Goal: Task Accomplishment & Management: Manage account settings

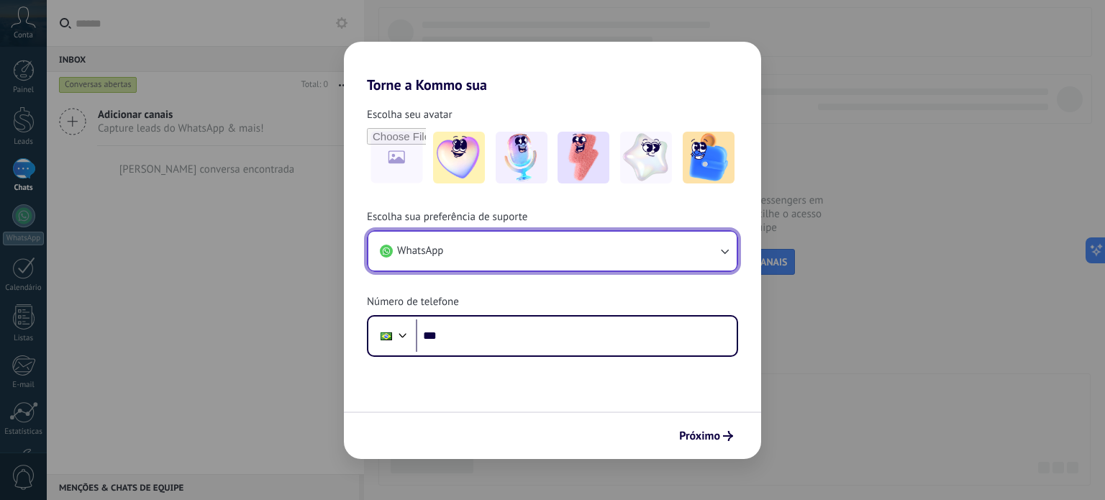
click at [464, 248] on button "WhatsApp" at bounding box center [552, 251] width 368 height 39
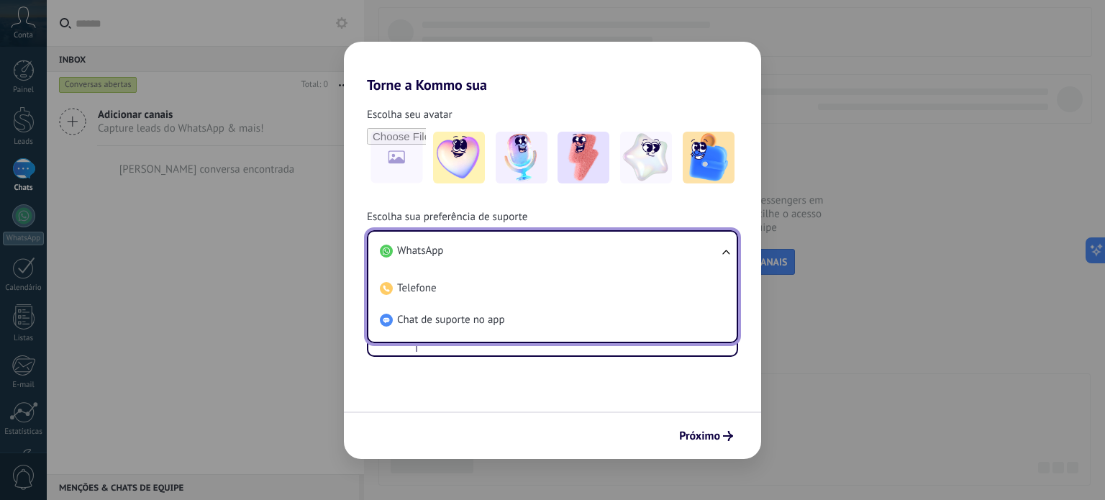
click at [464, 248] on li "WhatsApp" at bounding box center [549, 251] width 351 height 32
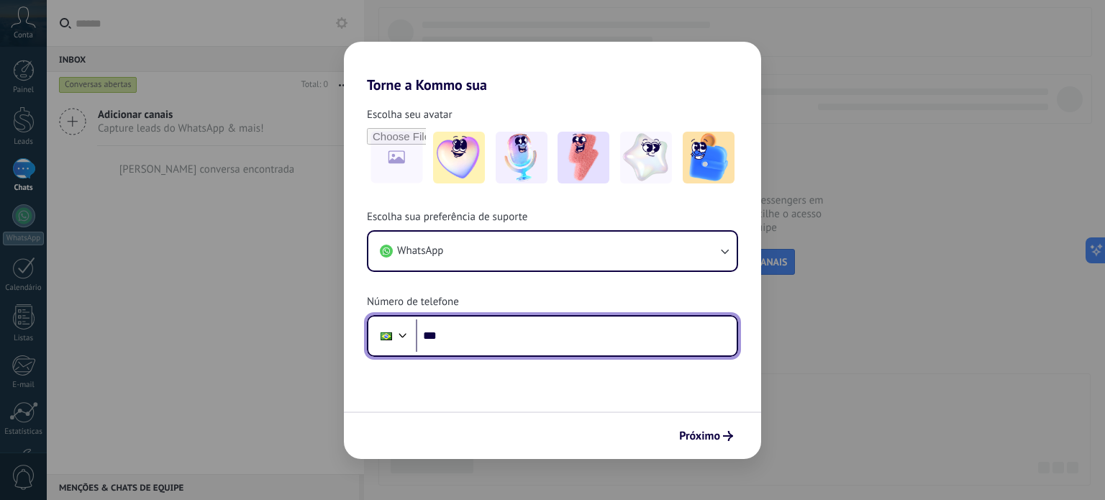
click at [454, 335] on input "***" at bounding box center [576, 335] width 321 height 33
type input "**********"
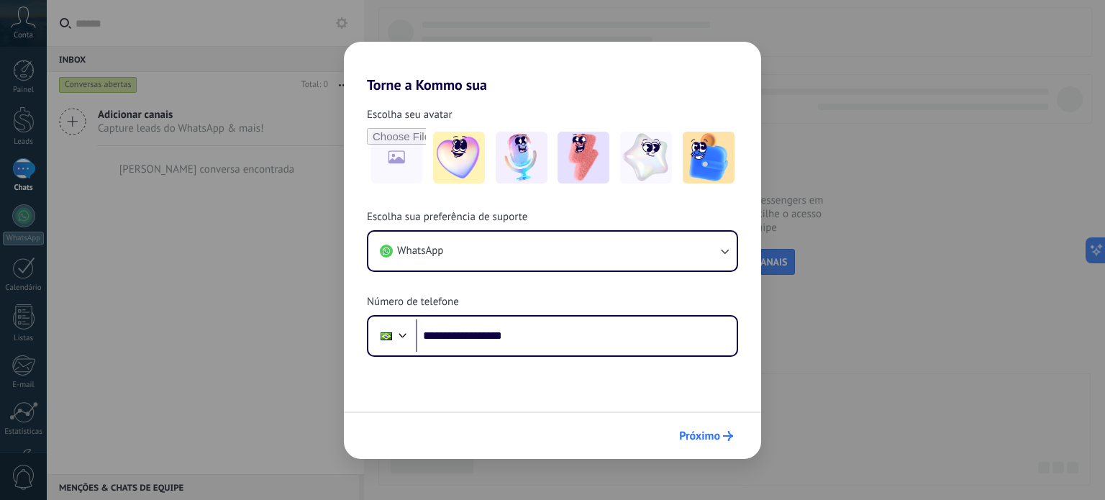
click at [701, 440] on span "Próximo" at bounding box center [699, 436] width 41 height 10
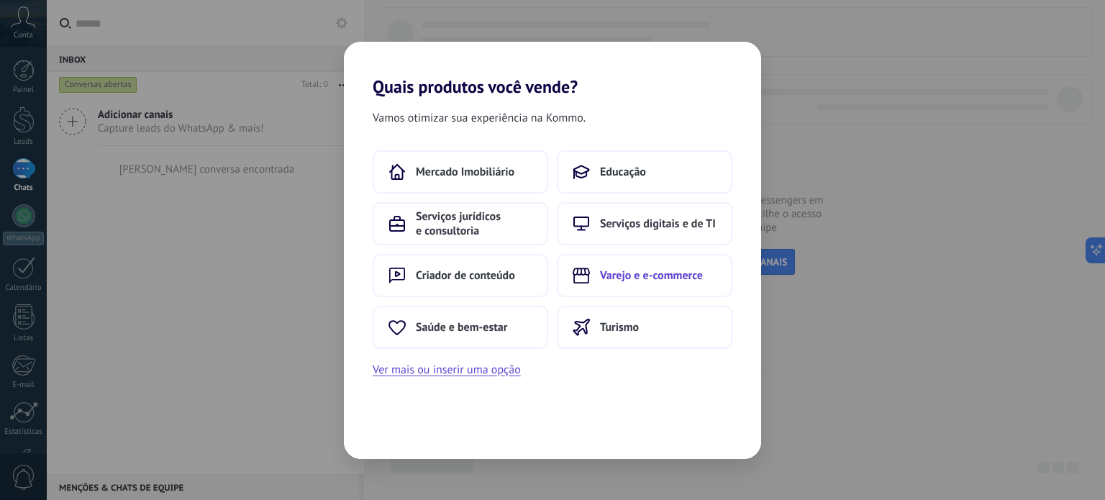
click at [642, 273] on span "Varejo e e-commerce" at bounding box center [651, 275] width 103 height 14
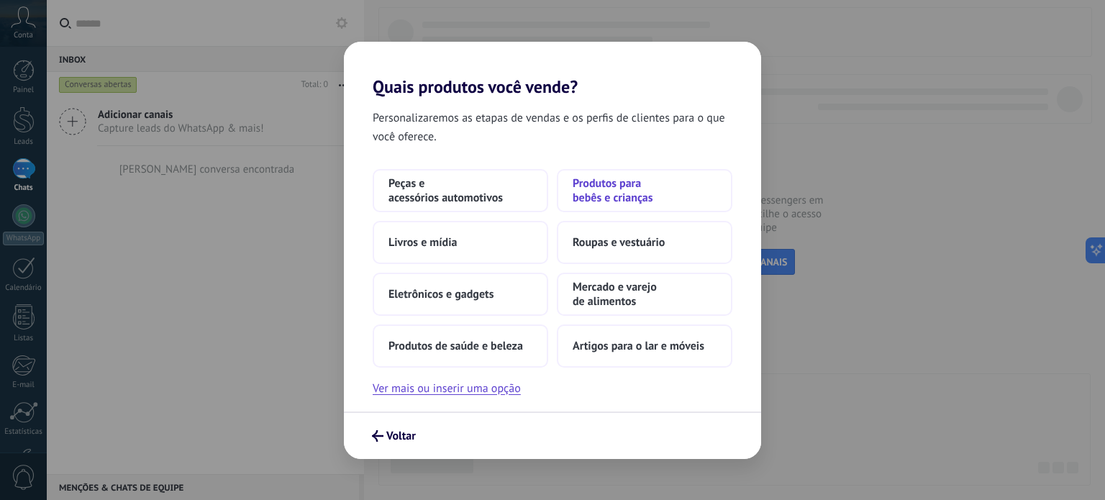
click at [592, 194] on span "Produtos para bebês e crianças" at bounding box center [645, 190] width 144 height 29
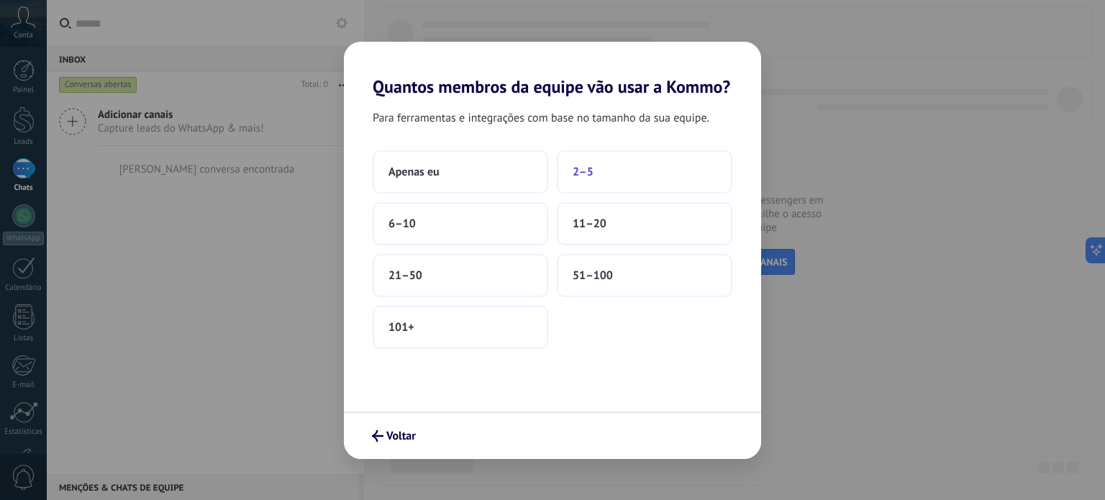
click at [578, 170] on span "2–5" at bounding box center [583, 172] width 21 height 14
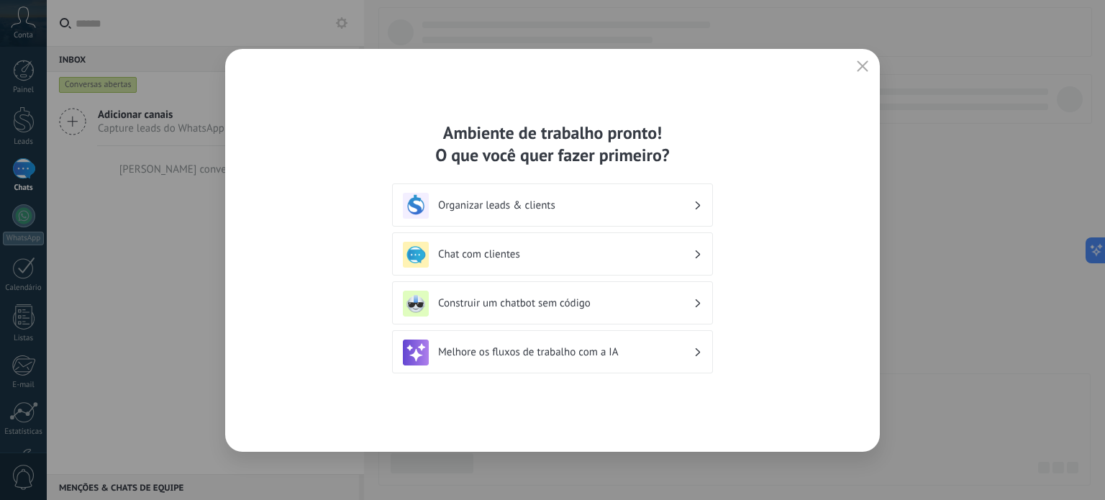
click at [483, 206] on h3 "Organizar leads & clients" at bounding box center [565, 206] width 255 height 14
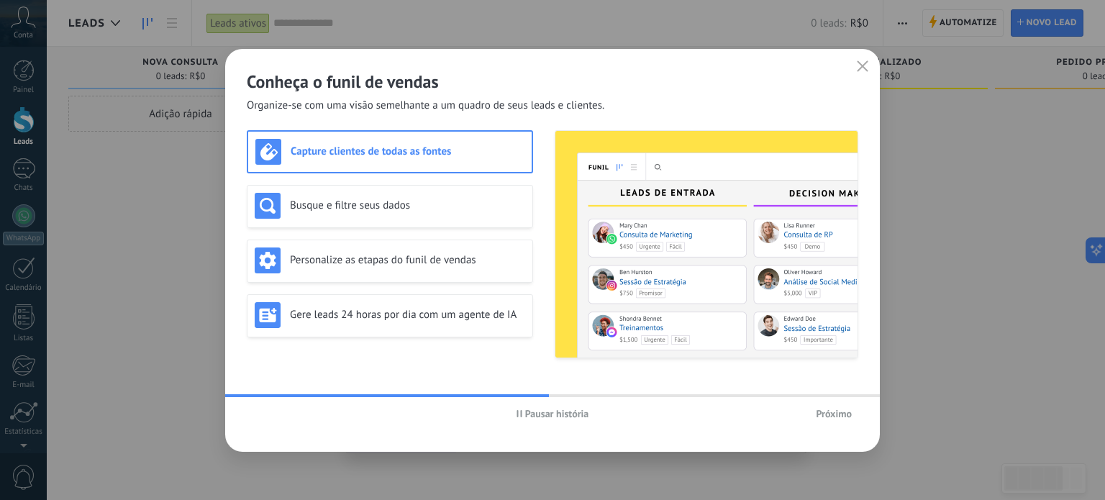
click at [352, 154] on h3 "Capture clientes de todas as fontes" at bounding box center [408, 152] width 234 height 14
click at [339, 209] on h3 "Busque e filtre seus dados" at bounding box center [407, 206] width 235 height 14
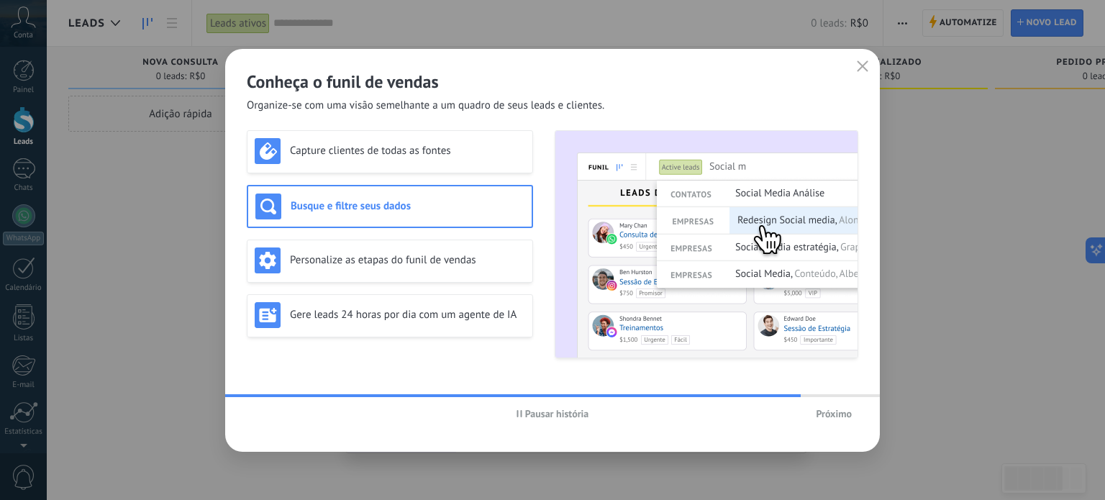
click at [514, 414] on button "Pausar história" at bounding box center [553, 414] width 86 height 22
click at [358, 257] on h3 "Personalize as etapas do funil de vendas" at bounding box center [407, 260] width 235 height 14
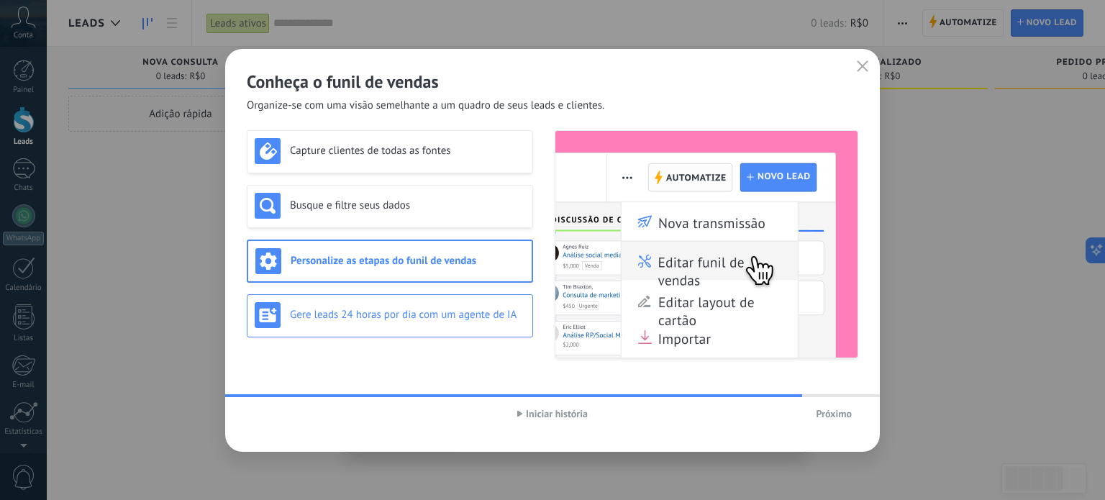
click at [337, 316] on h3 "Gere leads 24 horas por dia com um agente de IA" at bounding box center [407, 315] width 235 height 14
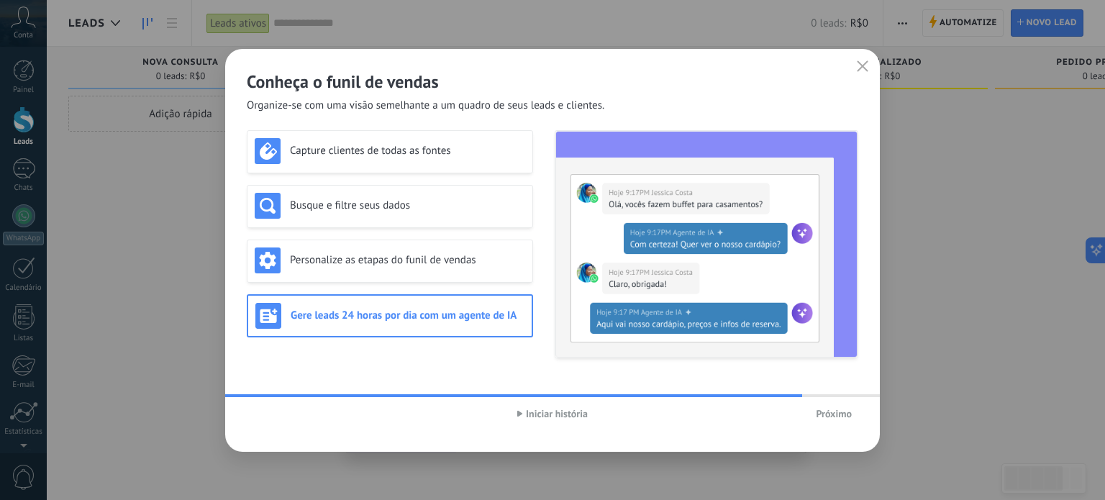
click at [839, 414] on span "Próximo" at bounding box center [834, 414] width 36 height 10
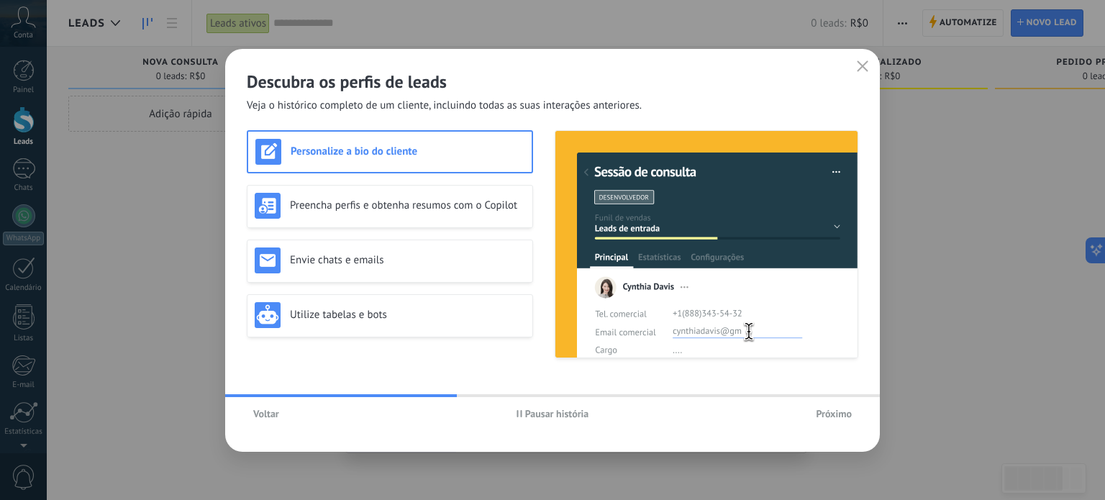
click at [515, 411] on button "Pausar história" at bounding box center [553, 414] width 86 height 22
click at [832, 411] on span "Próximo" at bounding box center [834, 414] width 36 height 10
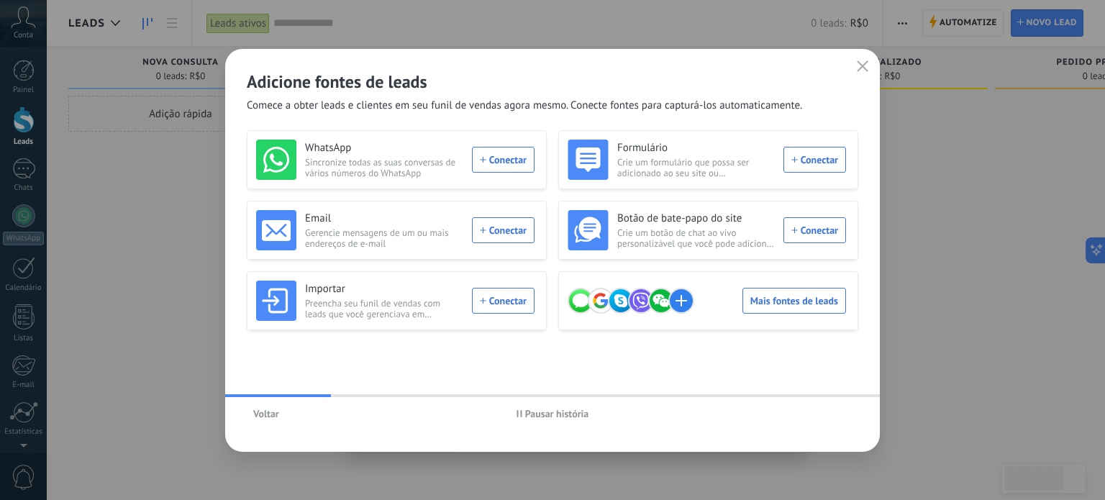
click at [522, 414] on span "Pausar história" at bounding box center [553, 414] width 73 height 10
click at [802, 219] on div "Botão de bate-papo do site Crie um botão de chat ao vivo personalizável que voc…" at bounding box center [707, 230] width 278 height 40
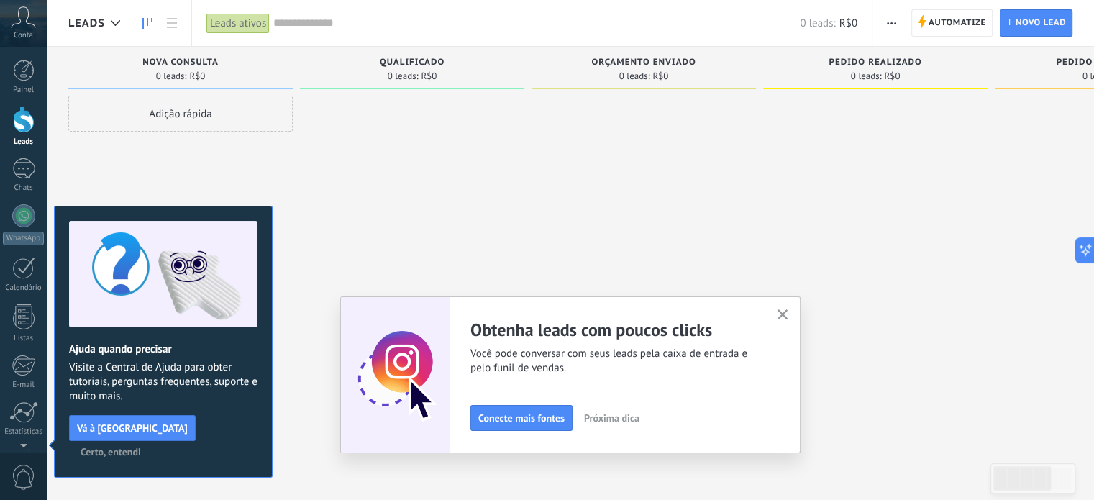
click at [141, 447] on span "Certo, entendi" at bounding box center [111, 452] width 60 height 10
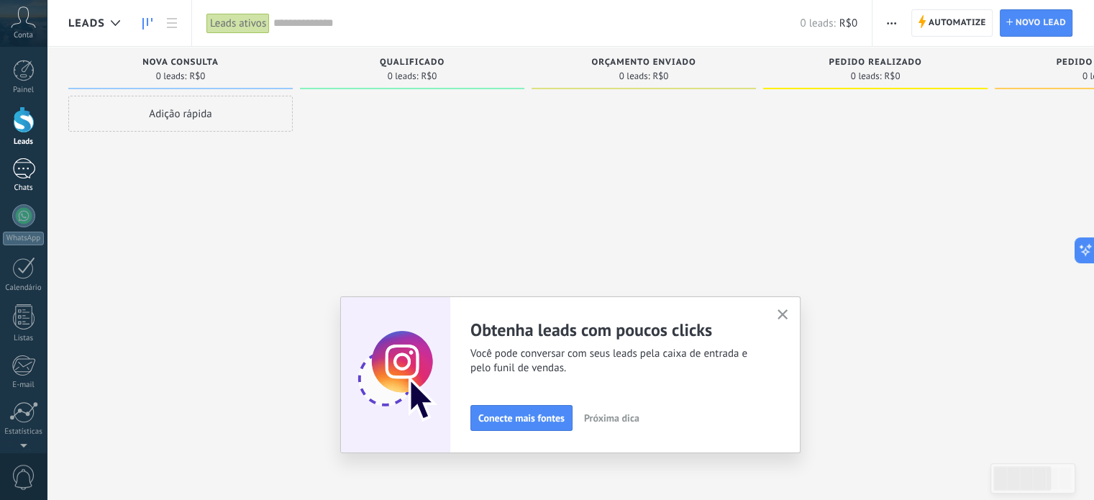
click at [20, 163] on div at bounding box center [23, 168] width 23 height 21
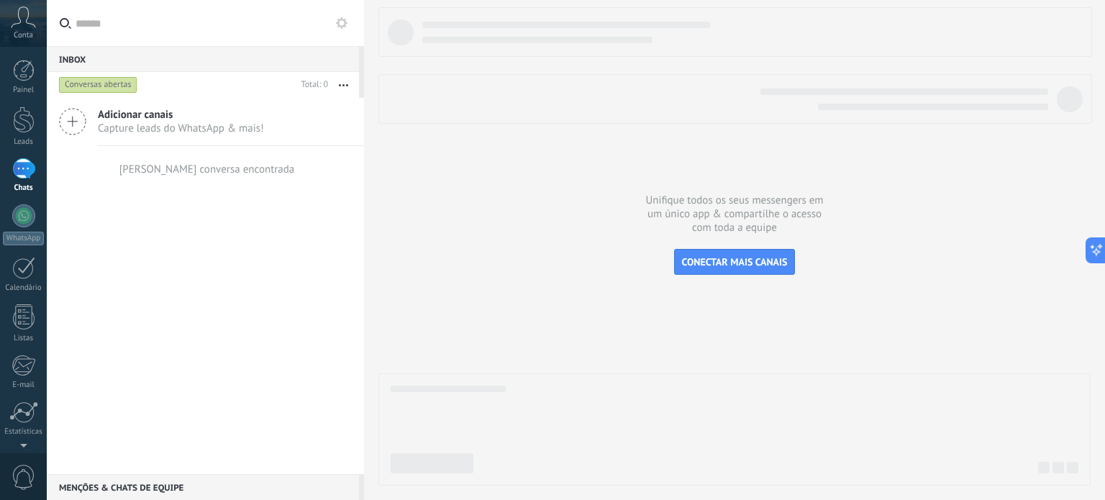
click at [122, 117] on span "Adicionar canais" at bounding box center [181, 115] width 166 height 14
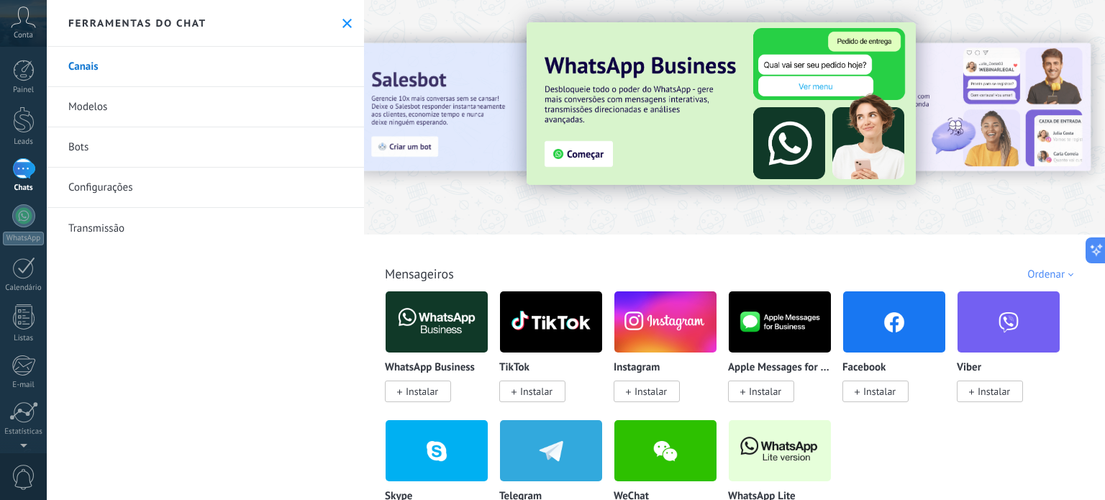
drag, startPoint x: 1104, startPoint y: 22, endPoint x: 1104, endPoint y: 71, distance: 48.9
click at [1104, 71] on div "Todos Cx. Entrada Automações Fonte do lead Instalado Minhas inscrições Ordenar …" at bounding box center [734, 250] width 741 height 500
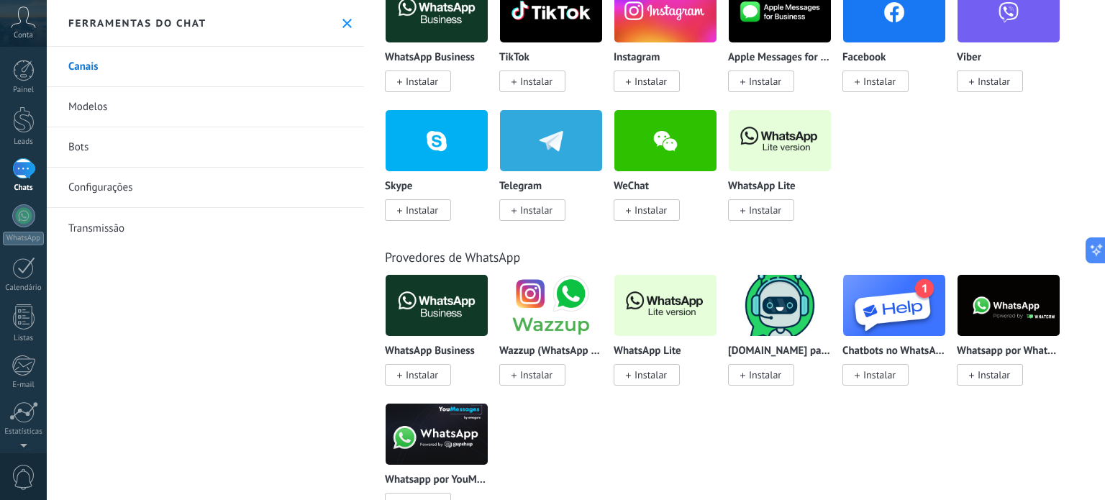
scroll to position [311, 0]
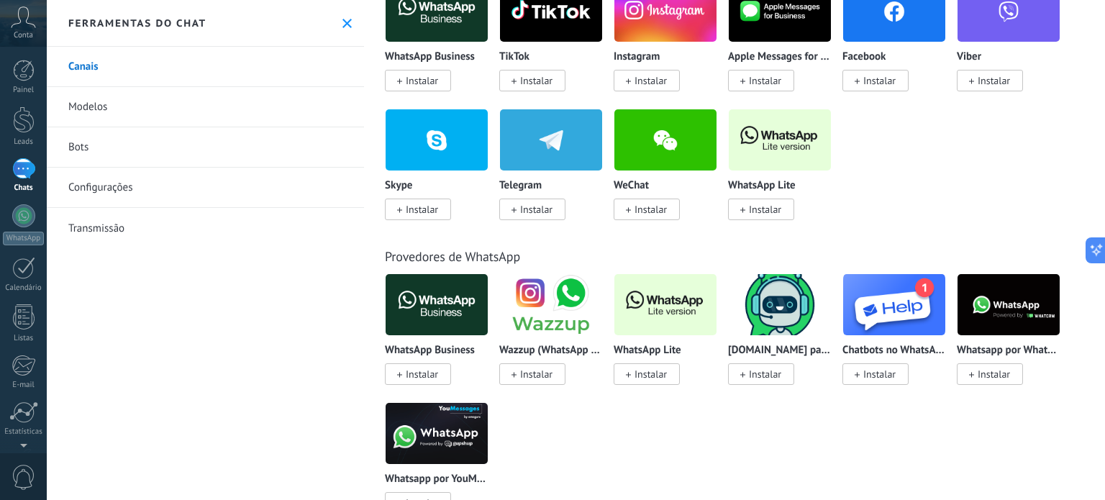
click at [101, 104] on link "Modelos" at bounding box center [205, 107] width 317 height 40
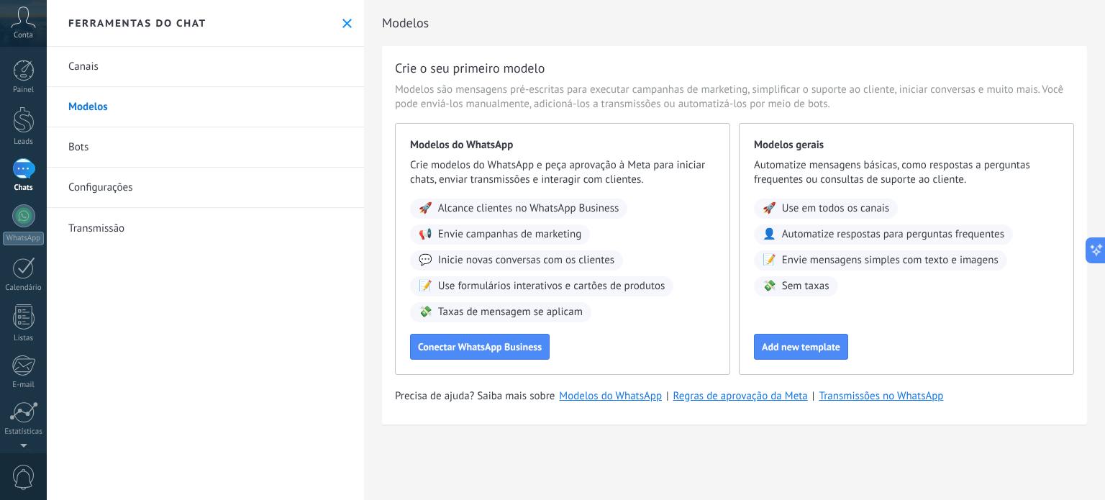
click at [83, 149] on link "Bots" at bounding box center [205, 147] width 317 height 40
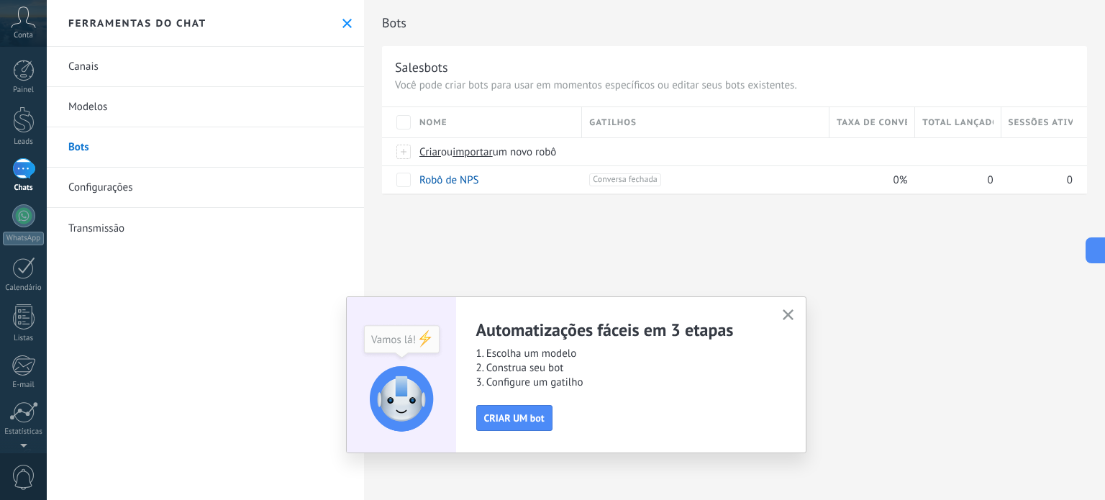
click at [99, 190] on link "Configurações" at bounding box center [205, 188] width 317 height 40
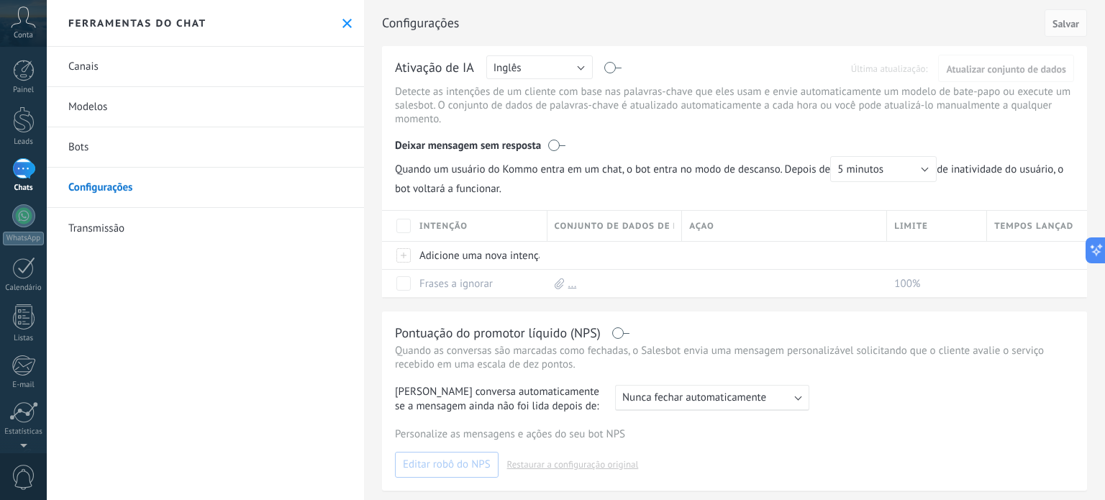
click at [118, 227] on link "Transmissão" at bounding box center [205, 228] width 317 height 40
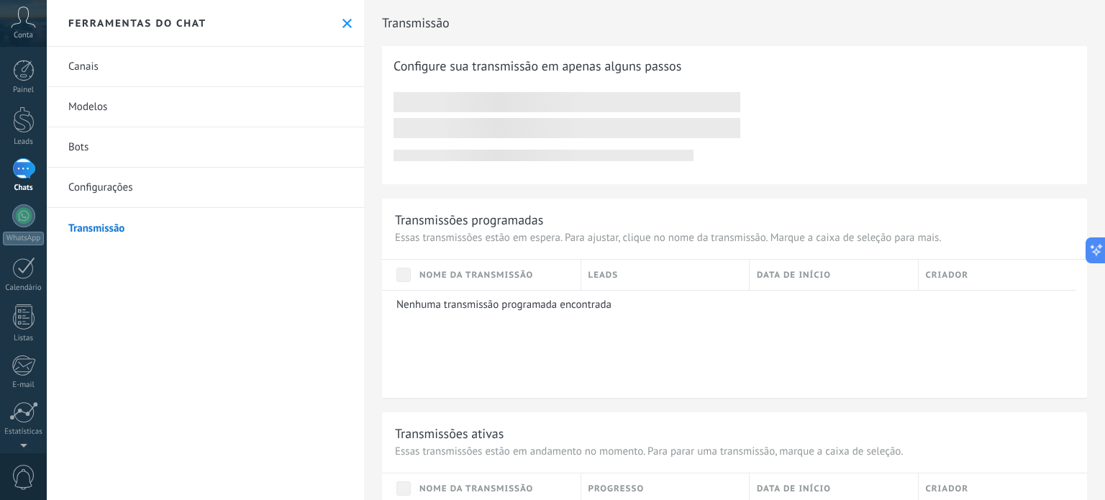
click at [95, 65] on link "Canais" at bounding box center [205, 67] width 317 height 40
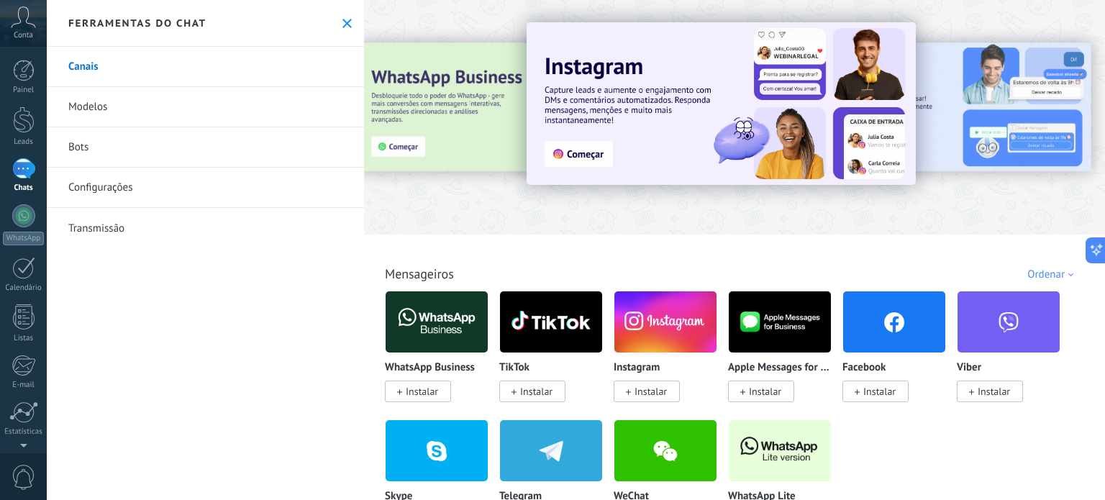
click at [342, 22] on use at bounding box center [346, 23] width 9 height 9
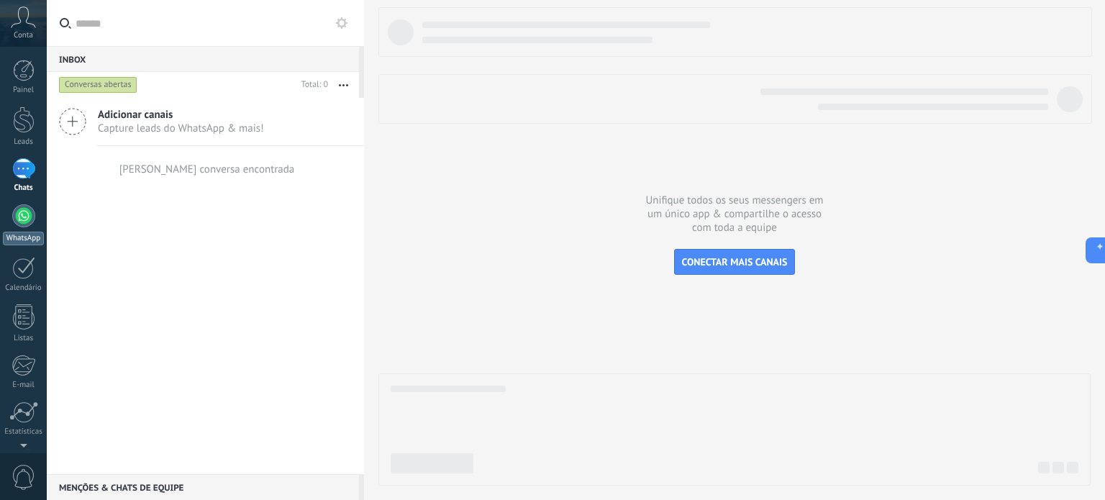
click at [15, 224] on div at bounding box center [23, 215] width 23 height 23
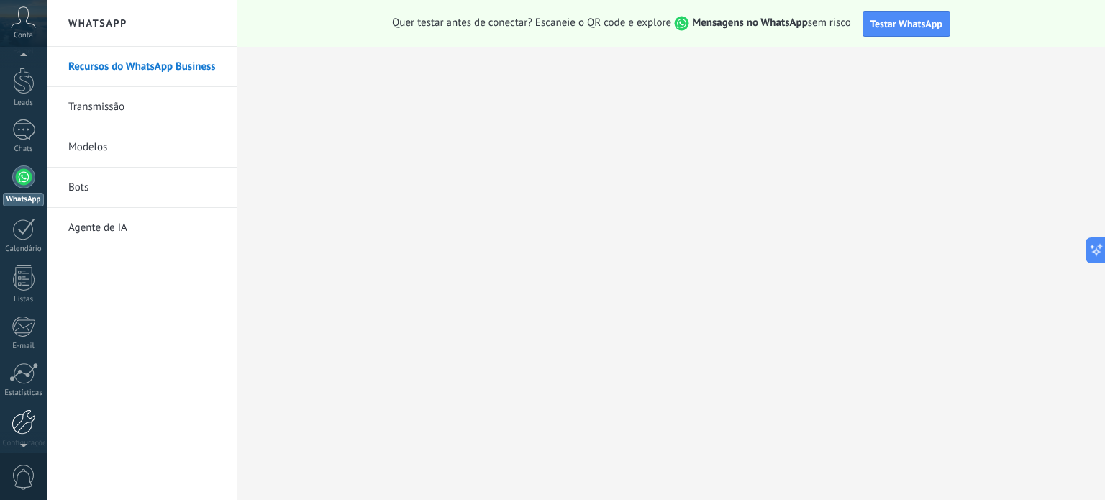
scroll to position [50, 0]
click at [24, 420] on div at bounding box center [24, 410] width 24 height 25
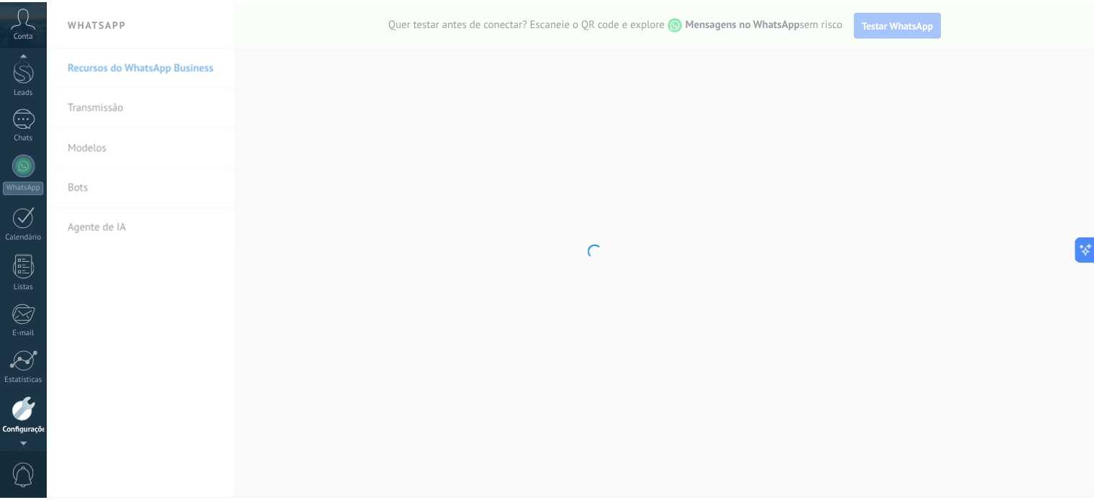
scroll to position [98, 0]
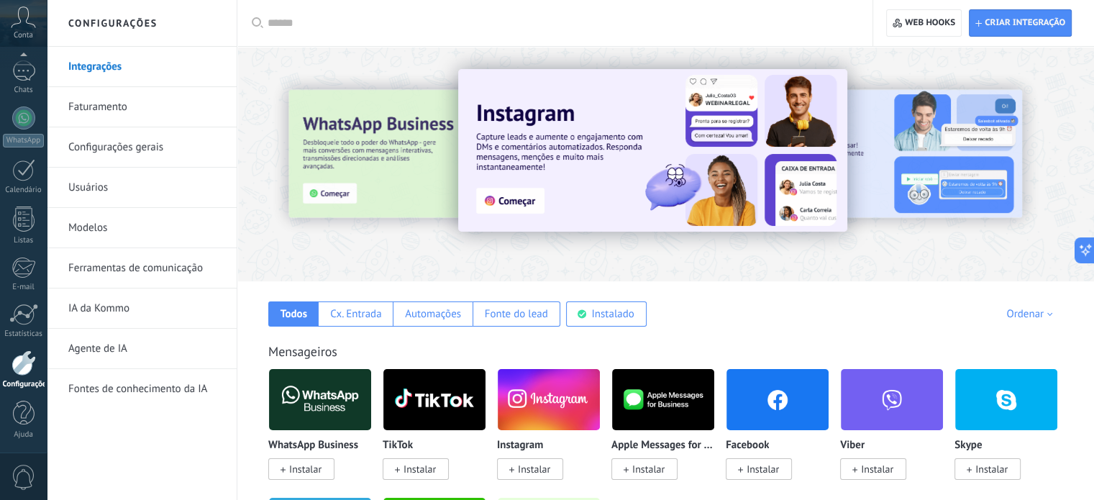
click at [100, 102] on link "Faturamento" at bounding box center [145, 107] width 154 height 40
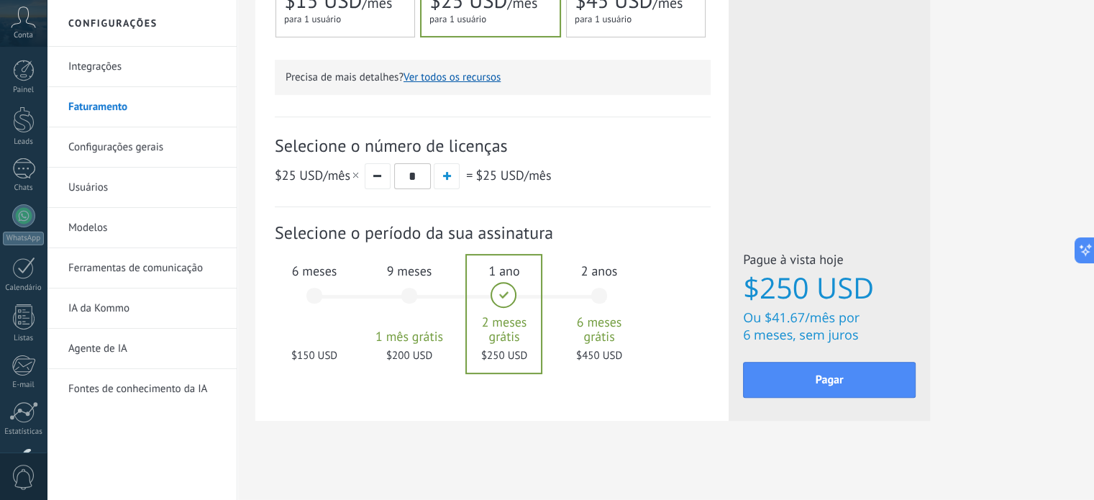
scroll to position [472, 0]
click at [443, 175] on span "button" at bounding box center [447, 174] width 8 height 8
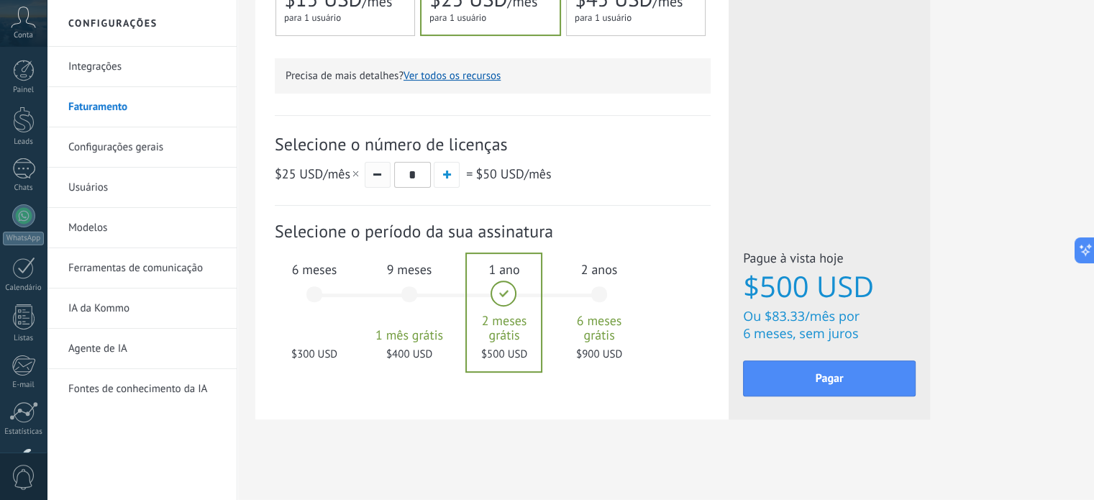
click at [377, 178] on button "button" at bounding box center [378, 175] width 26 height 26
type input "*"
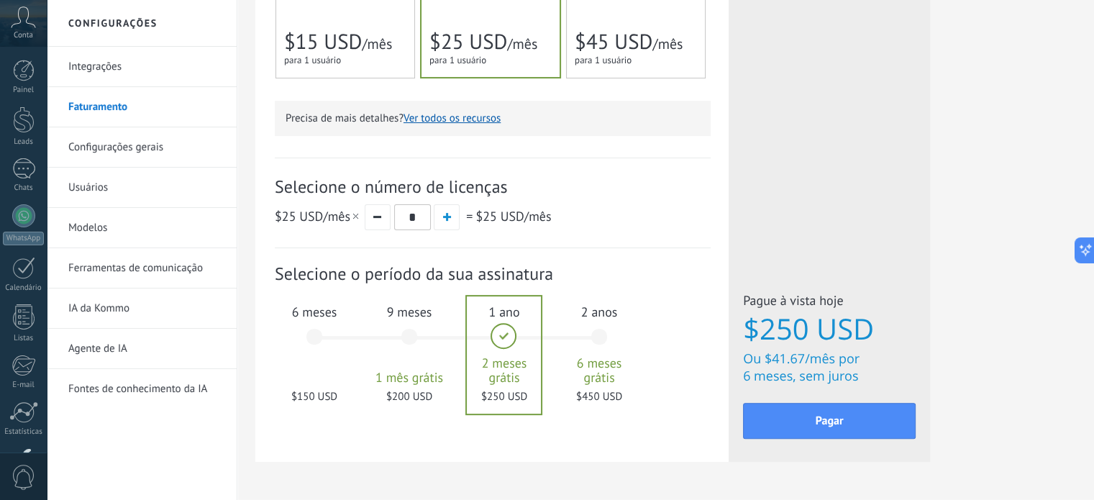
scroll to position [429, 0]
click at [120, 145] on link "Configurações gerais" at bounding box center [145, 147] width 154 height 40
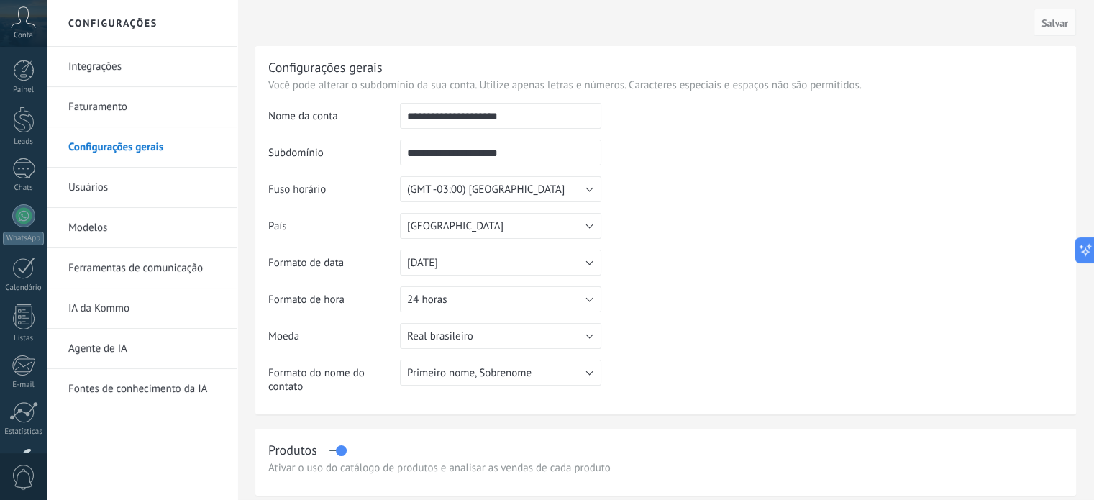
click at [101, 268] on link "Ferramentas de comunicação" at bounding box center [145, 268] width 154 height 40
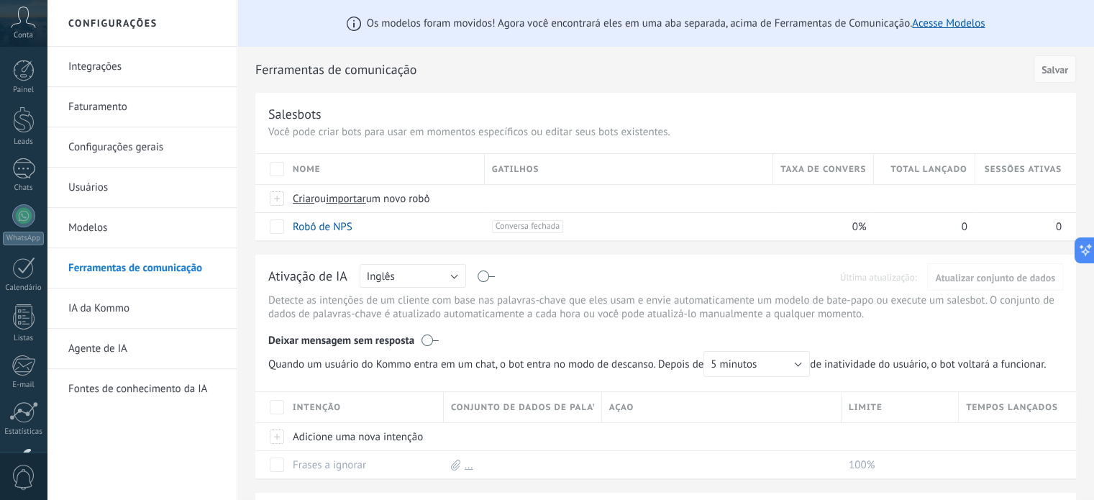
click at [104, 60] on link "Integrações" at bounding box center [145, 67] width 154 height 40
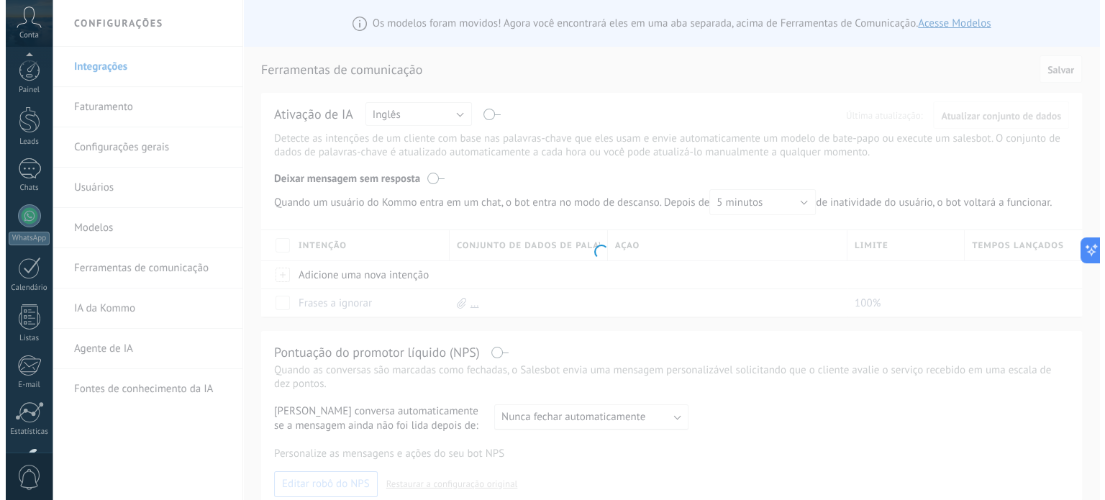
scroll to position [98, 0]
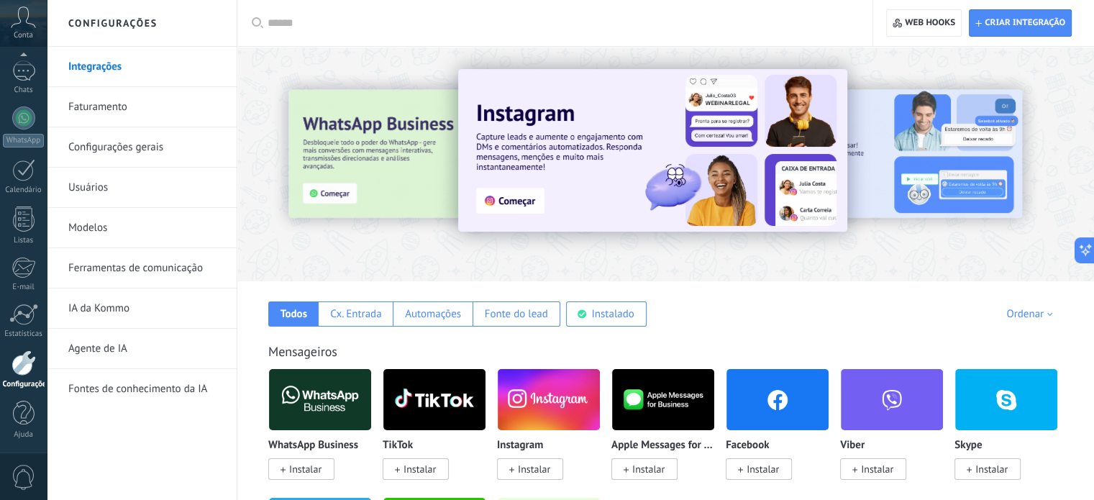
click at [306, 396] on img at bounding box center [320, 400] width 102 height 70
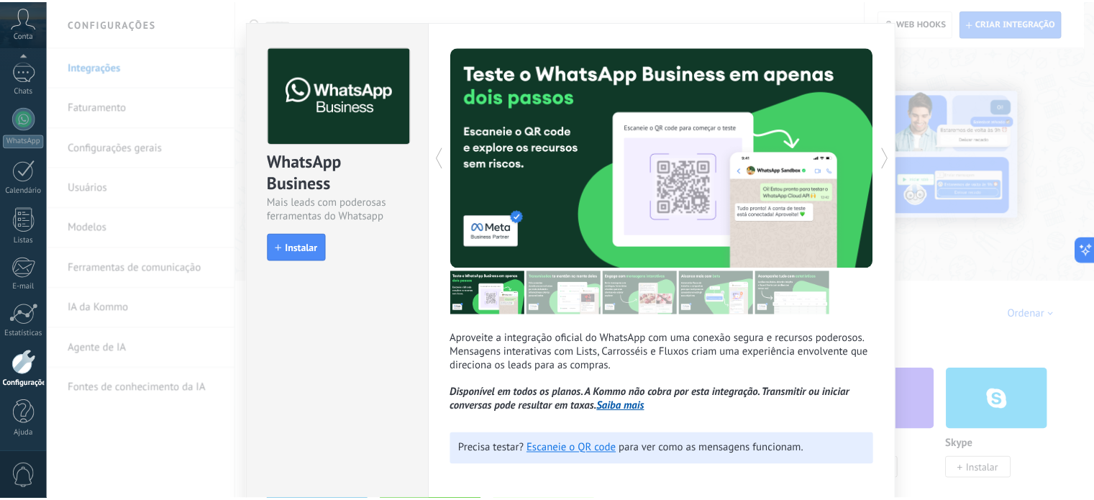
scroll to position [0, 0]
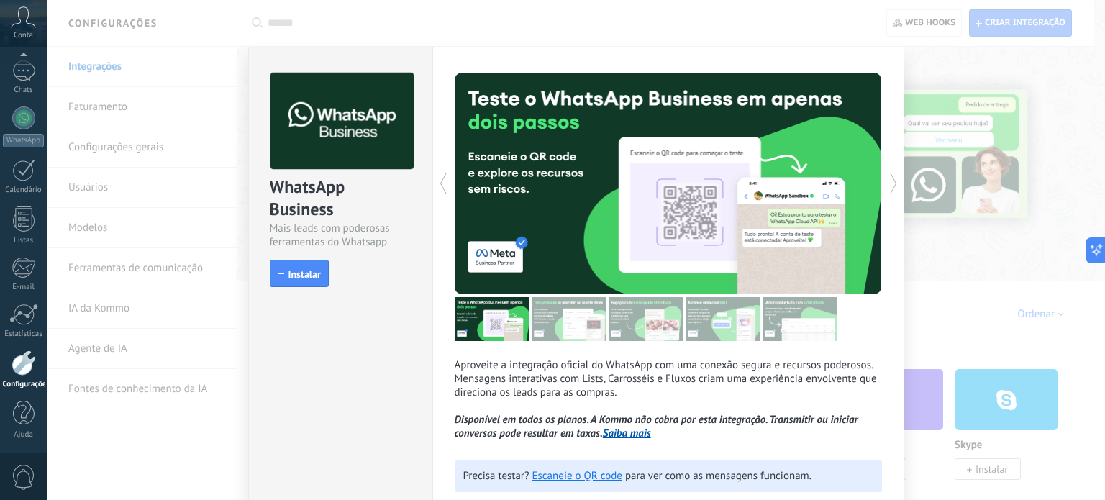
click at [945, 65] on div "WhatsApp Business Mais leads com poderosas ferramentas do Whatsapp install Inst…" at bounding box center [576, 250] width 1058 height 500
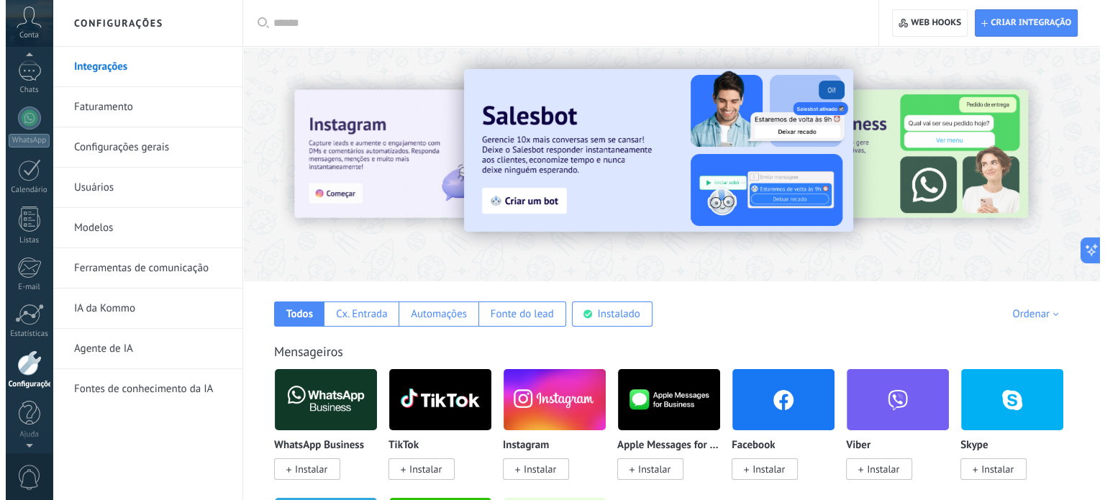
scroll to position [70, 0]
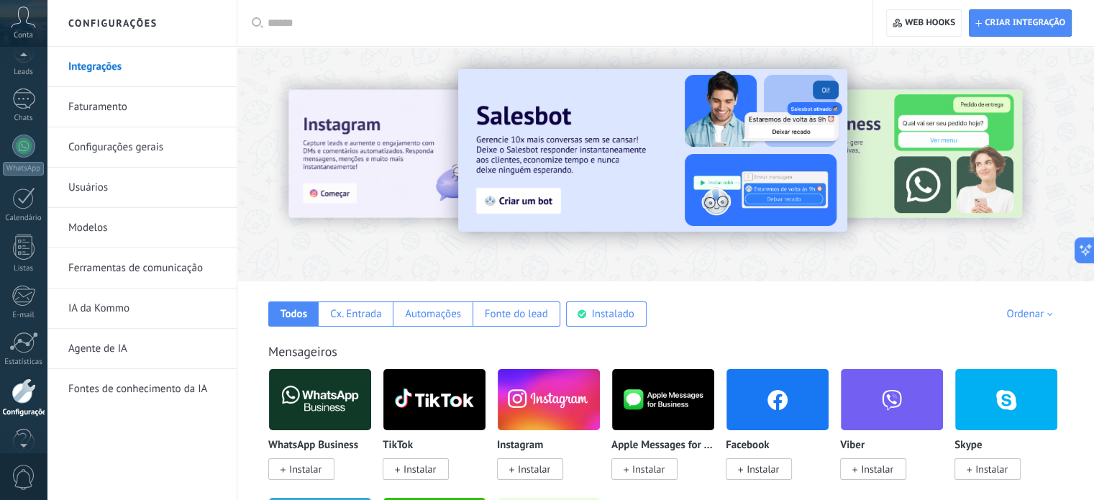
click at [23, 32] on span "Conta" at bounding box center [23, 35] width 19 height 9
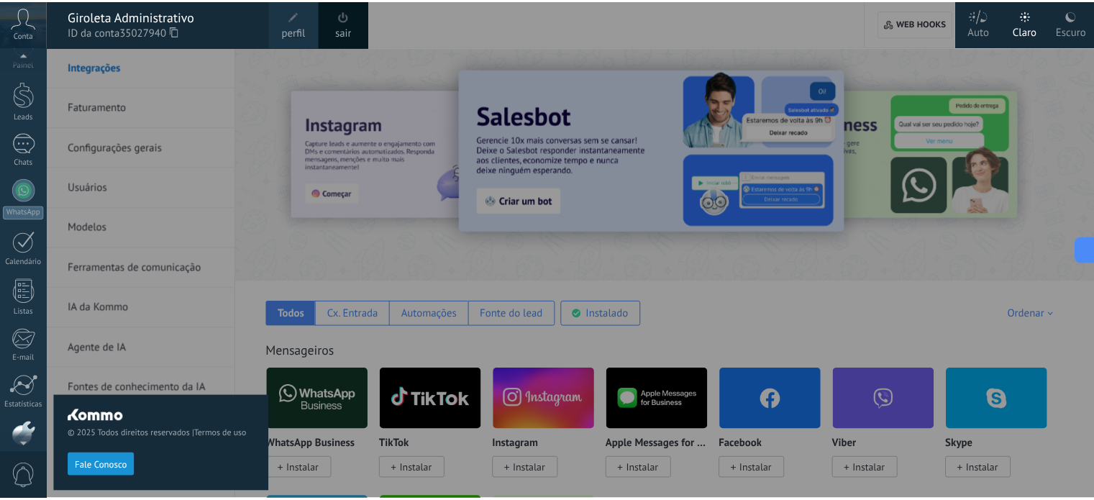
scroll to position [0, 0]
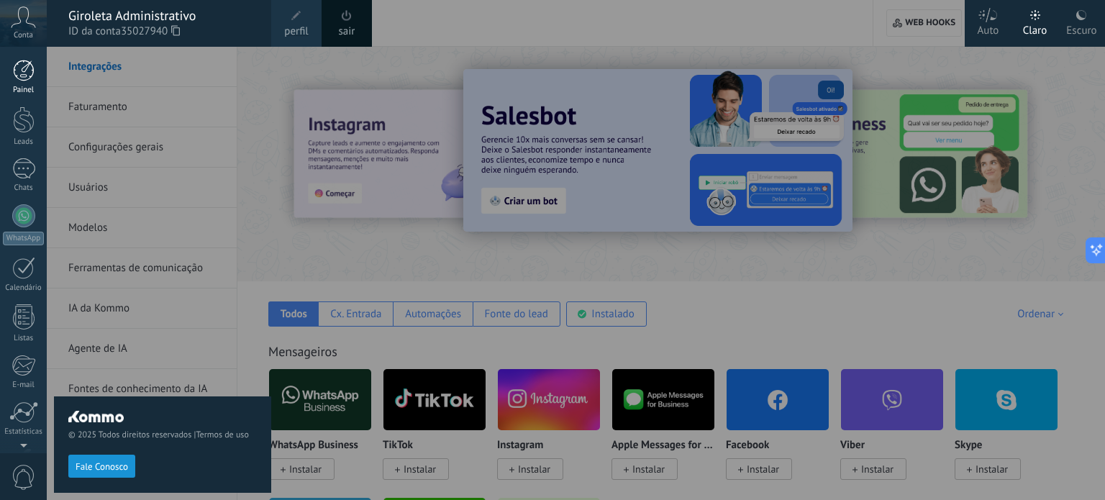
click at [19, 81] on link "Painel" at bounding box center [23, 77] width 47 height 35
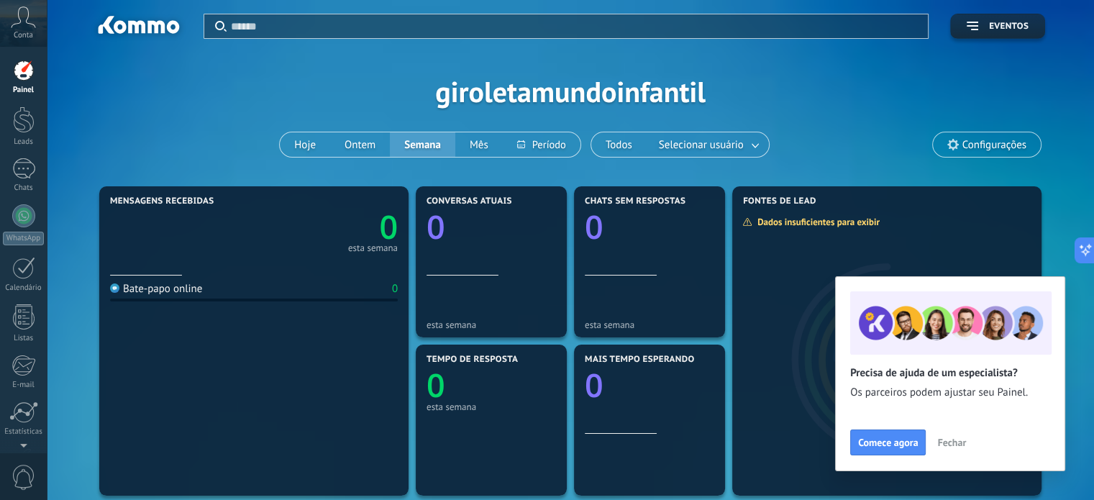
click at [20, 26] on icon at bounding box center [23, 17] width 25 height 22
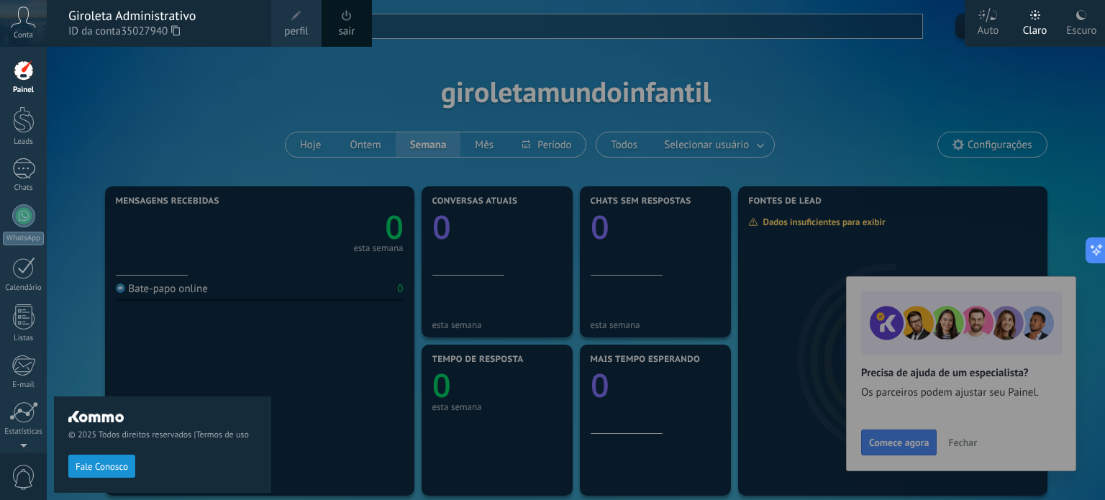
click at [300, 24] on span "perfil" at bounding box center [296, 32] width 24 height 16
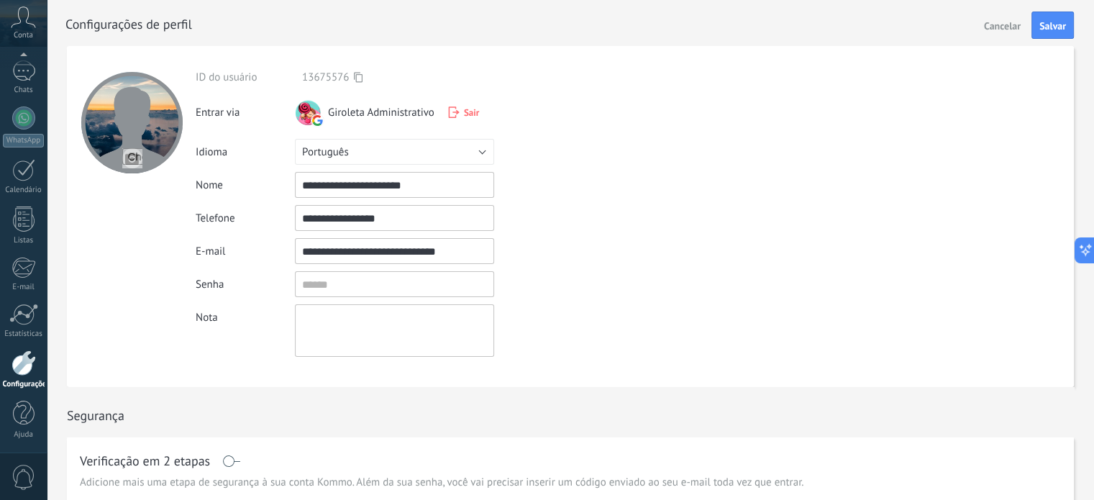
drag, startPoint x: 435, startPoint y: 191, endPoint x: 345, endPoint y: 184, distance: 89.5
click at [345, 184] on input "**********" at bounding box center [394, 185] width 199 height 26
type input "**********"
click at [1045, 22] on span "Salvar" at bounding box center [1052, 26] width 27 height 10
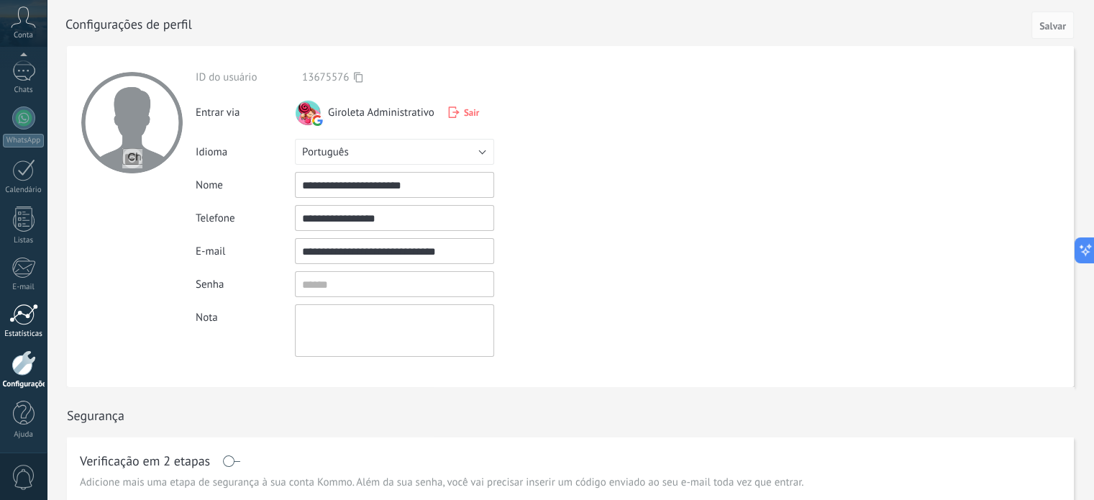
click at [23, 327] on link "Estatísticas" at bounding box center [23, 321] width 47 height 35
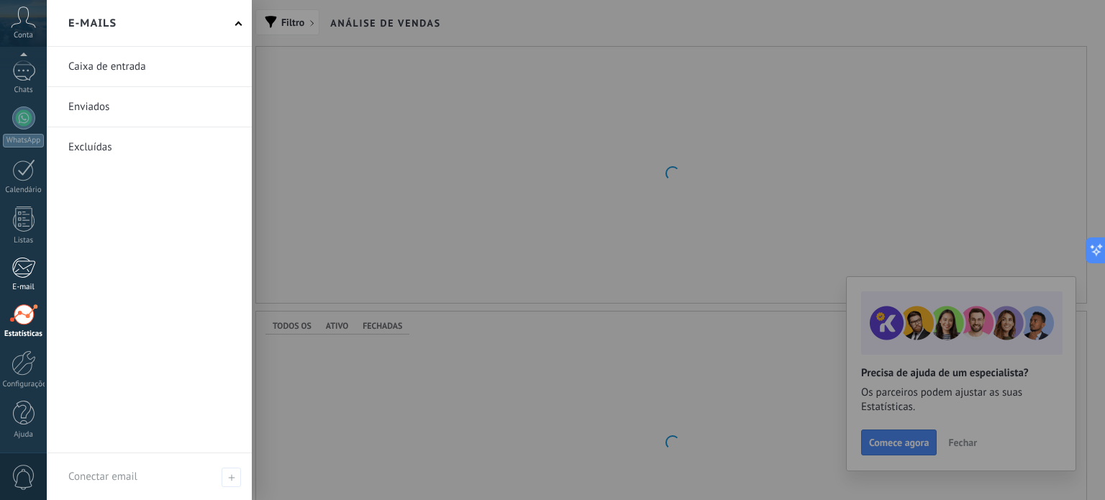
click at [22, 272] on div at bounding box center [24, 268] width 24 height 22
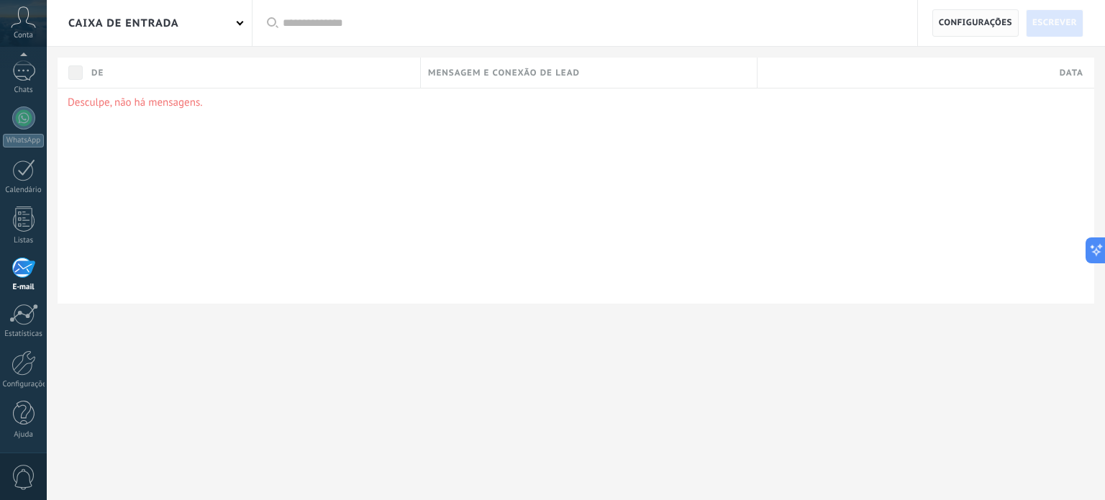
click at [982, 19] on span "Configurações" at bounding box center [975, 23] width 73 height 26
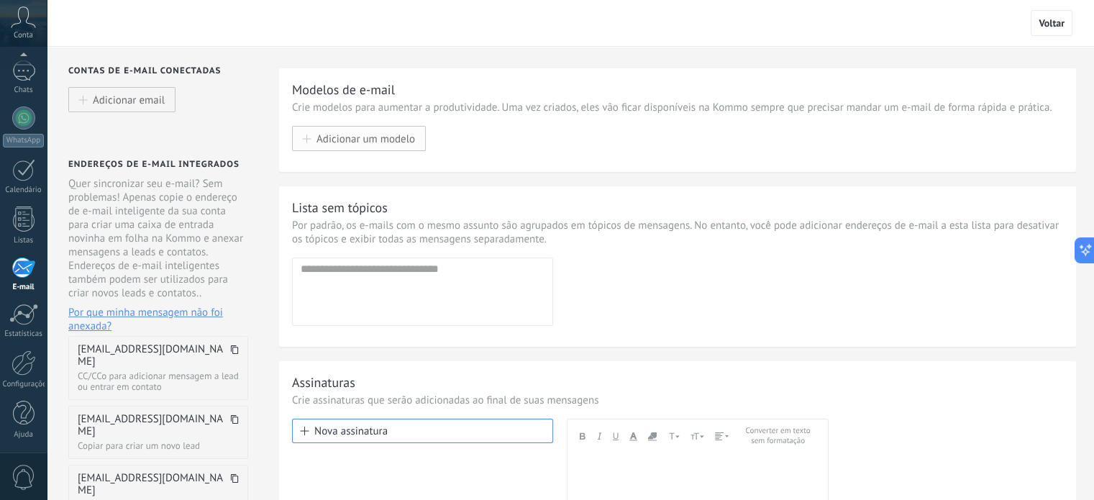
click at [358, 141] on span "Adicionar um modelo" at bounding box center [366, 138] width 99 height 12
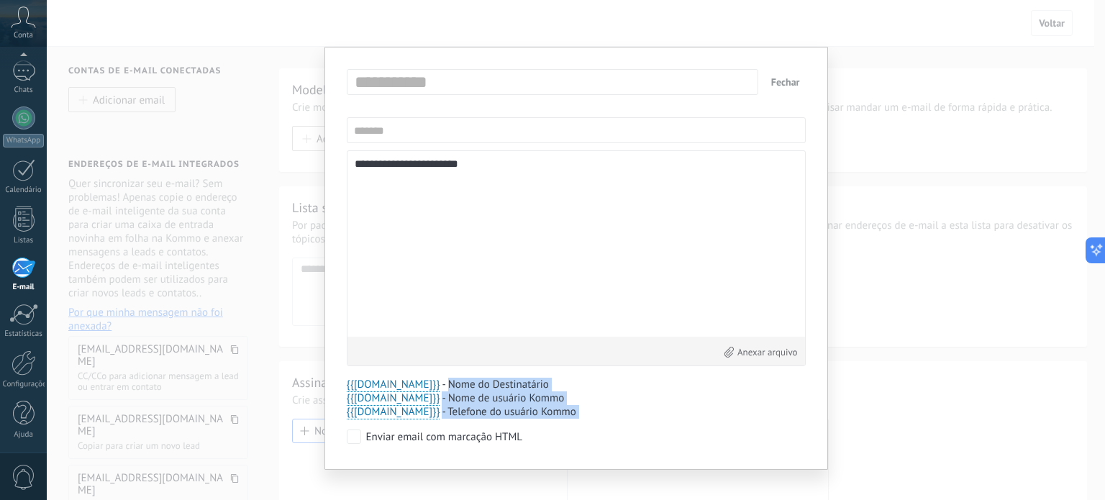
drag, startPoint x: 429, startPoint y: 384, endPoint x: 560, endPoint y: 443, distance: 143.6
click at [560, 443] on div "**********" at bounding box center [576, 258] width 459 height 378
click at [619, 432] on div "Enviar email com marcação HTML" at bounding box center [576, 438] width 459 height 18
click at [781, 80] on button "Fechar" at bounding box center [785, 82] width 40 height 26
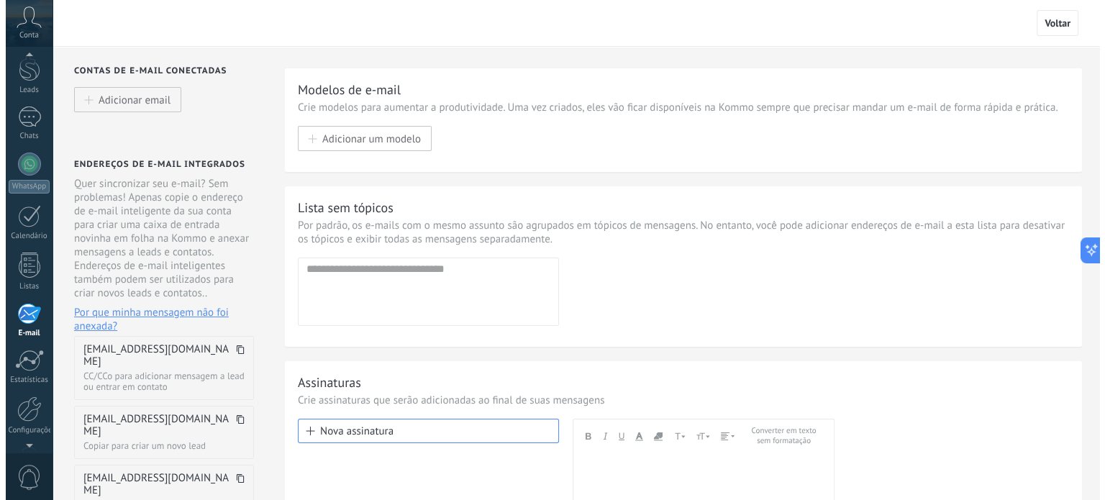
scroll to position [98, 0]
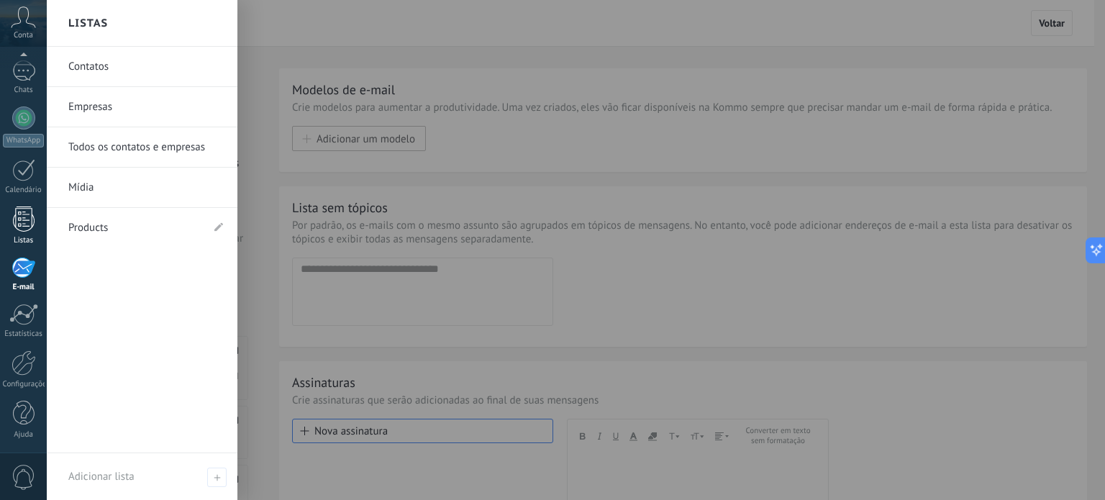
click at [18, 227] on div at bounding box center [24, 218] width 22 height 25
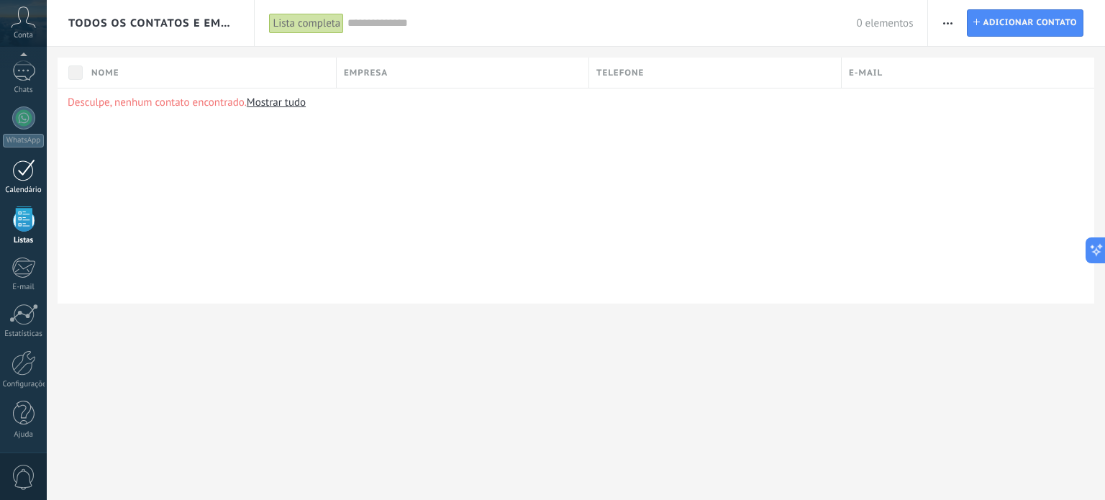
click at [26, 165] on div at bounding box center [23, 170] width 23 height 22
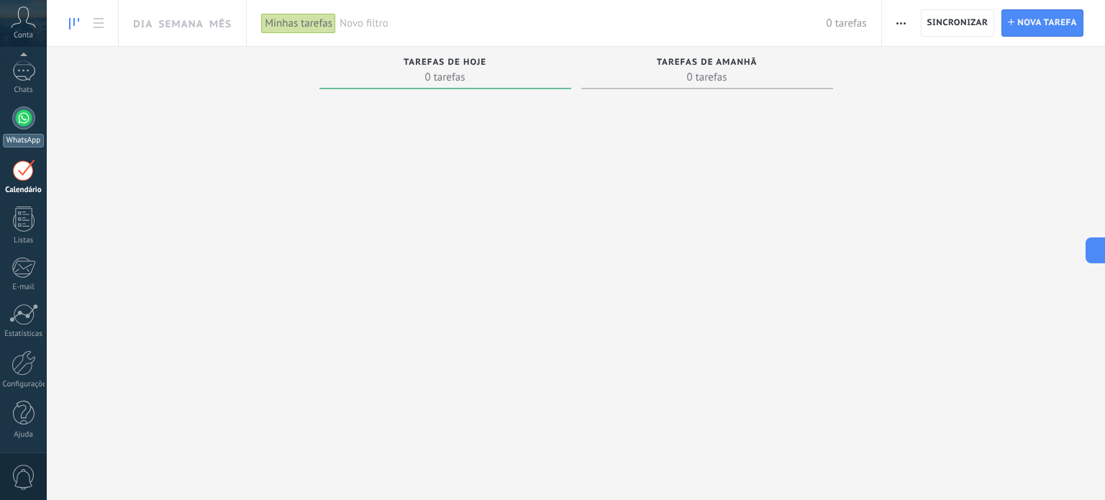
click at [20, 120] on div at bounding box center [23, 117] width 23 height 23
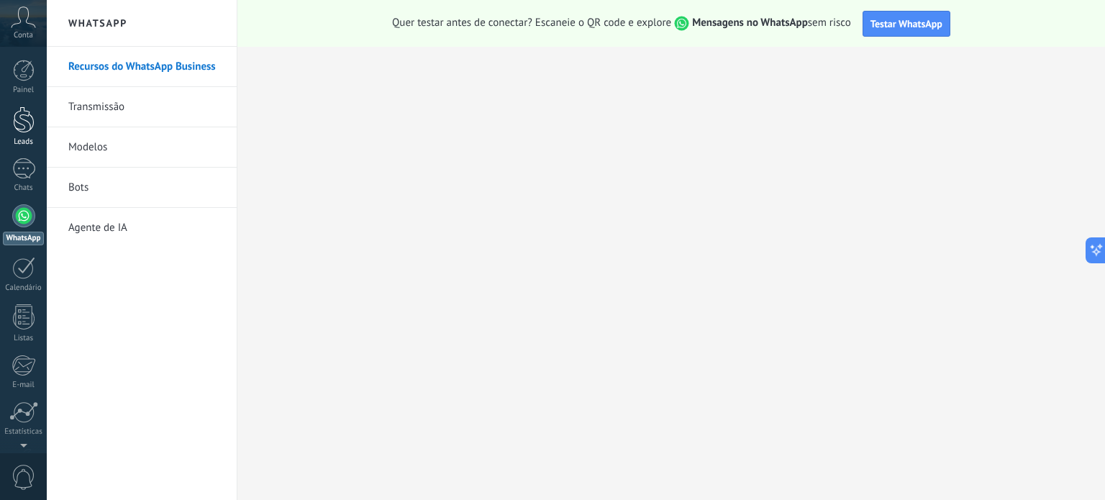
click at [17, 117] on div at bounding box center [24, 119] width 22 height 27
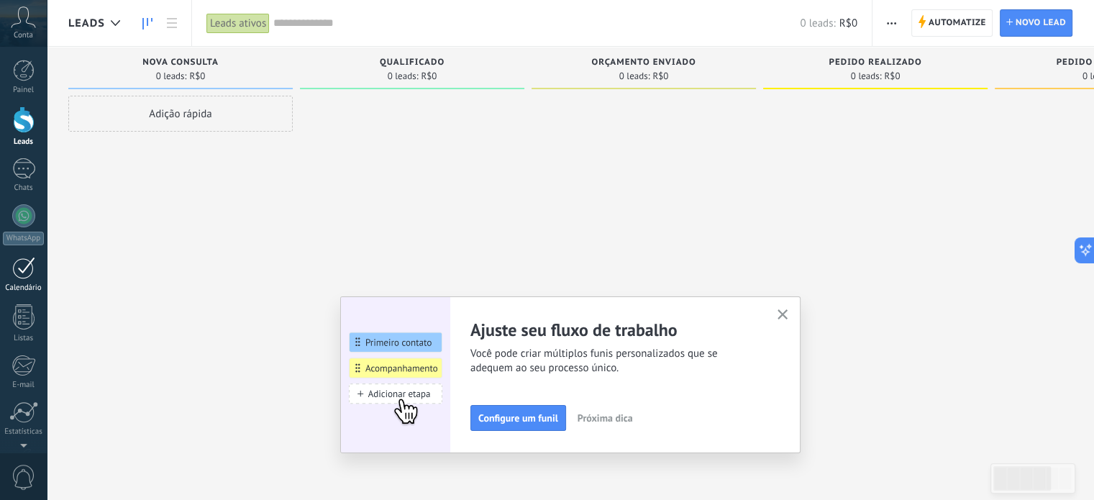
click at [12, 267] on div at bounding box center [23, 268] width 23 height 22
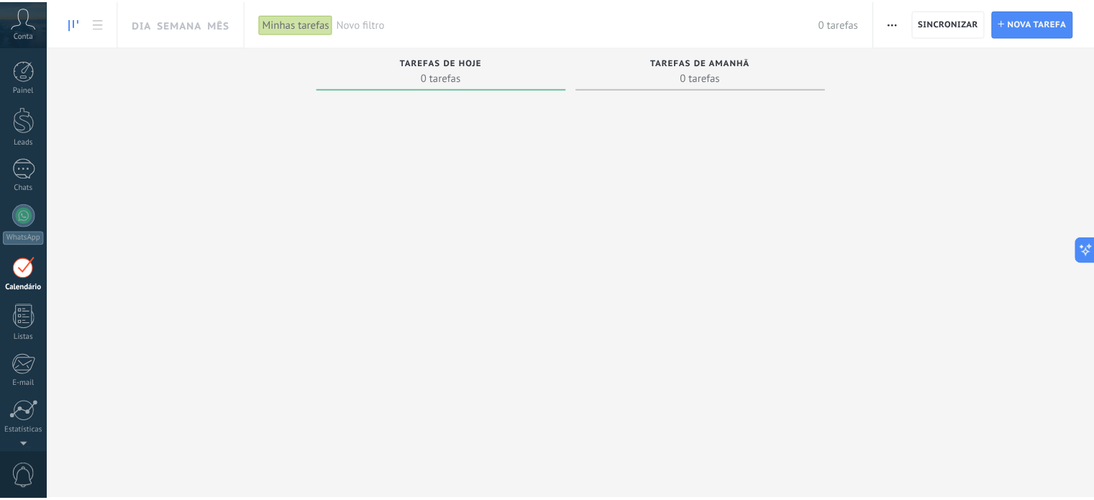
scroll to position [40, 0]
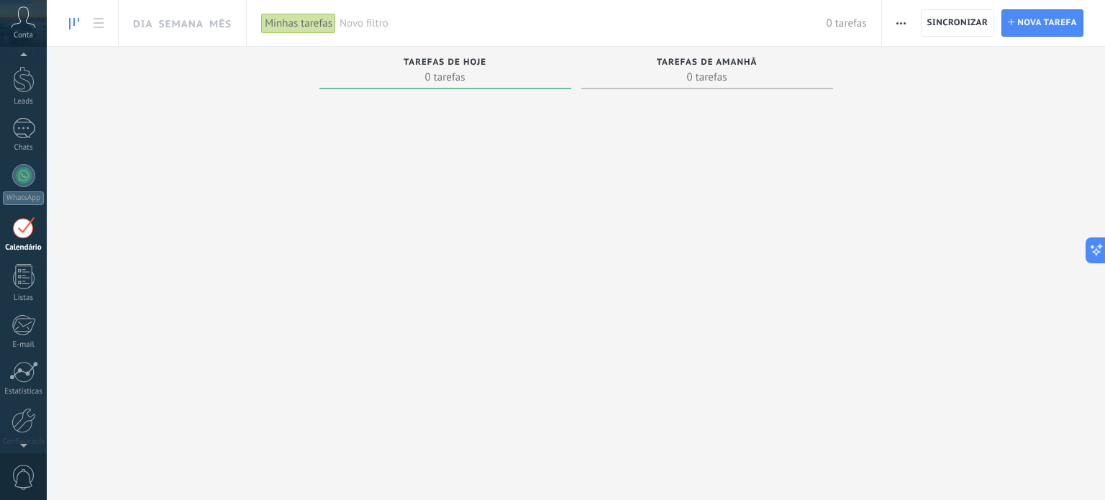
click at [311, 24] on div "Minhas tarefas" at bounding box center [298, 23] width 75 height 21
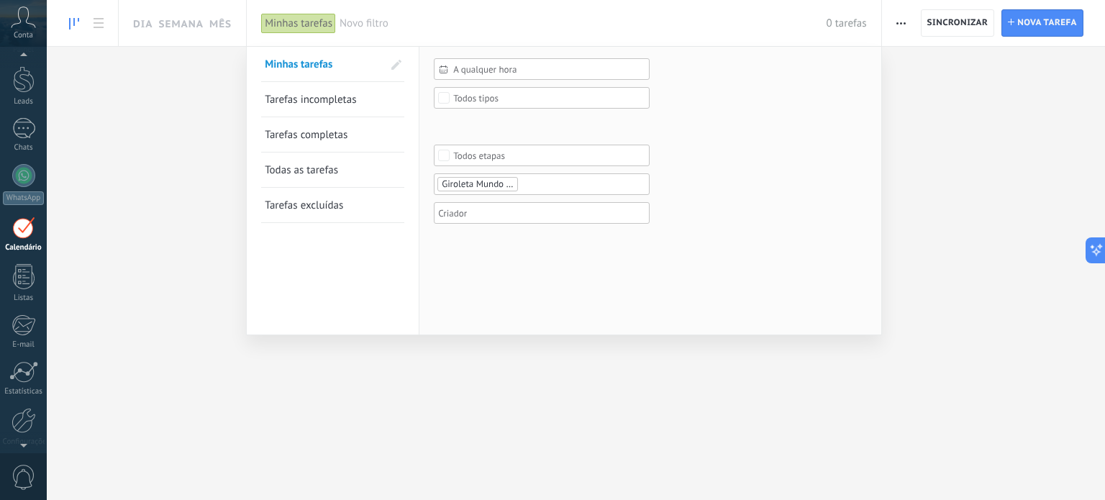
click at [934, 105] on div at bounding box center [552, 250] width 1105 height 500
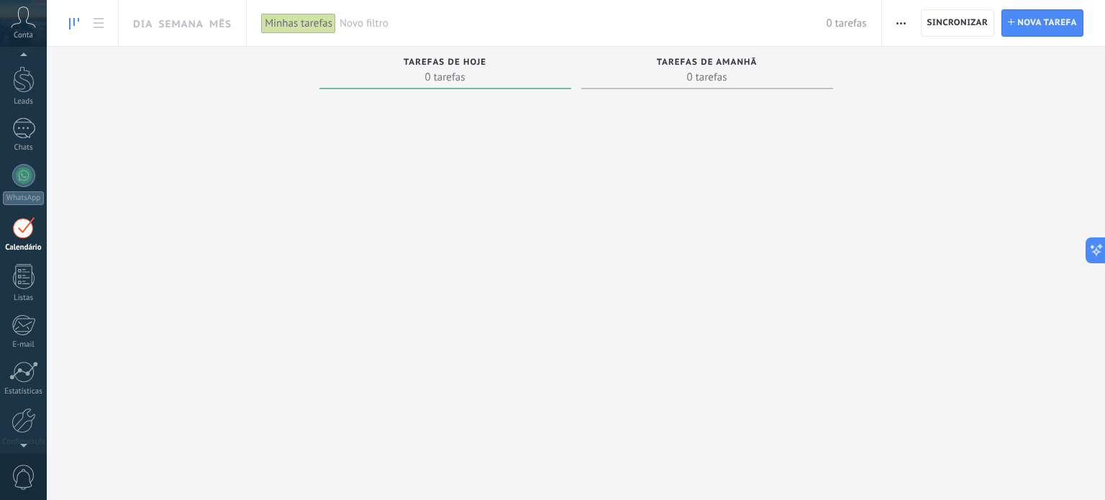
click at [80, 22] on link at bounding box center [74, 23] width 24 height 28
click at [98, 27] on use at bounding box center [99, 23] width 10 height 10
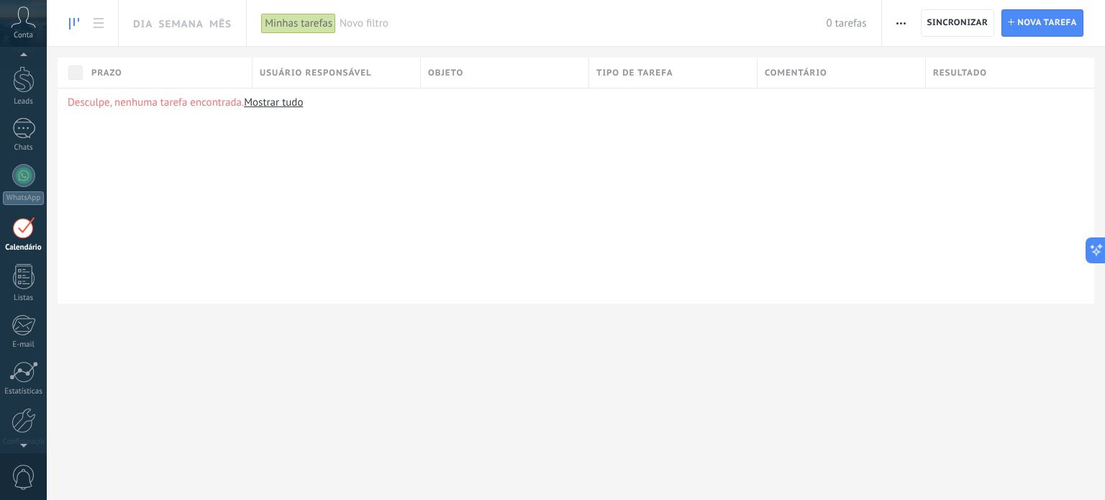
click at [73, 19] on use at bounding box center [74, 24] width 10 height 12
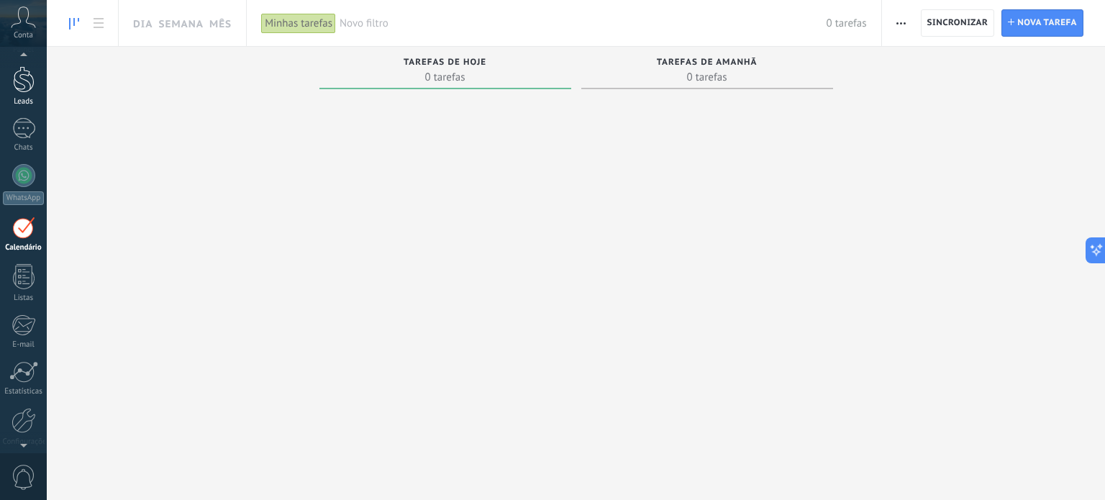
click at [25, 77] on div at bounding box center [24, 79] width 22 height 27
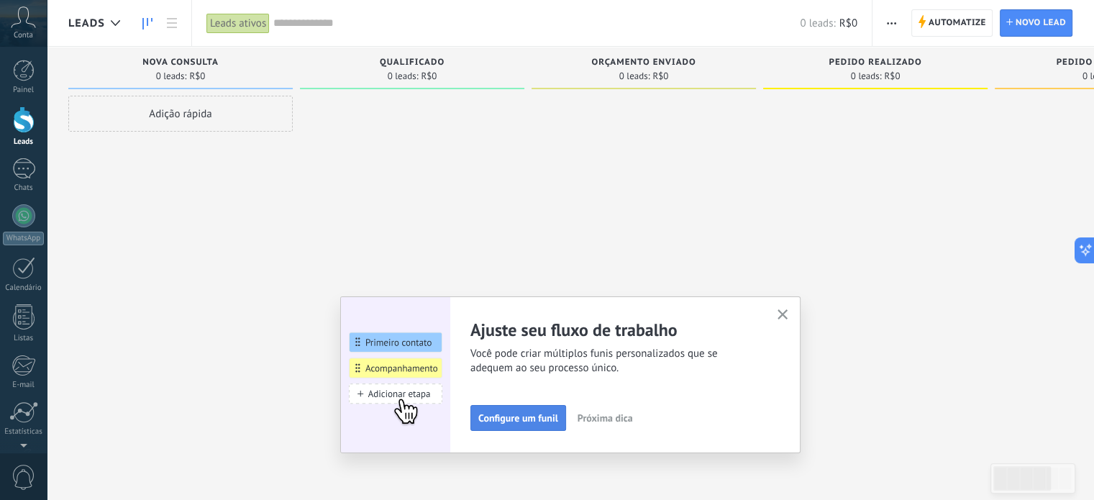
click at [509, 419] on span "Configure um funil" at bounding box center [518, 418] width 80 height 10
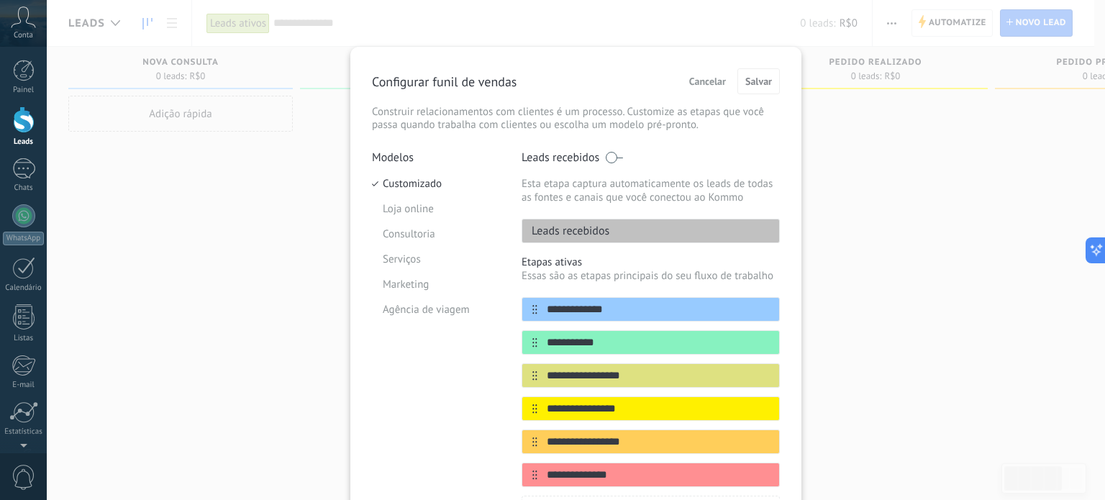
click at [843, 181] on div "**********" at bounding box center [576, 250] width 1058 height 500
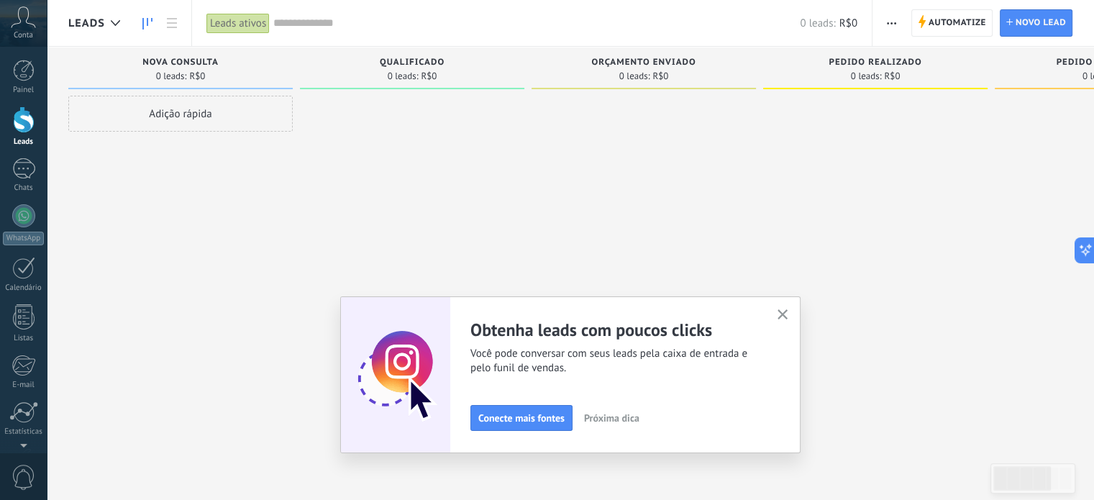
click at [787, 314] on use "button" at bounding box center [783, 314] width 11 height 11
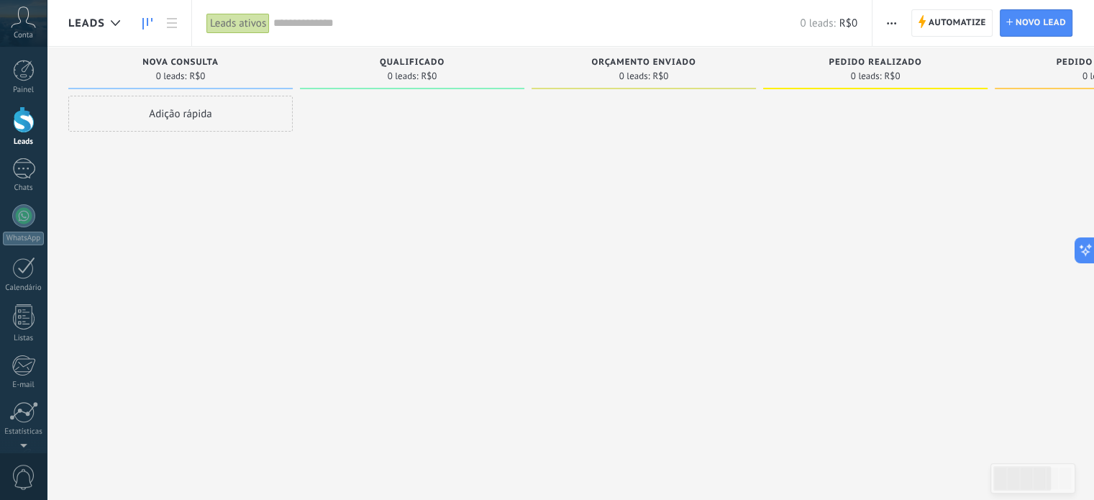
click at [899, 21] on button "button" at bounding box center [891, 22] width 21 height 27
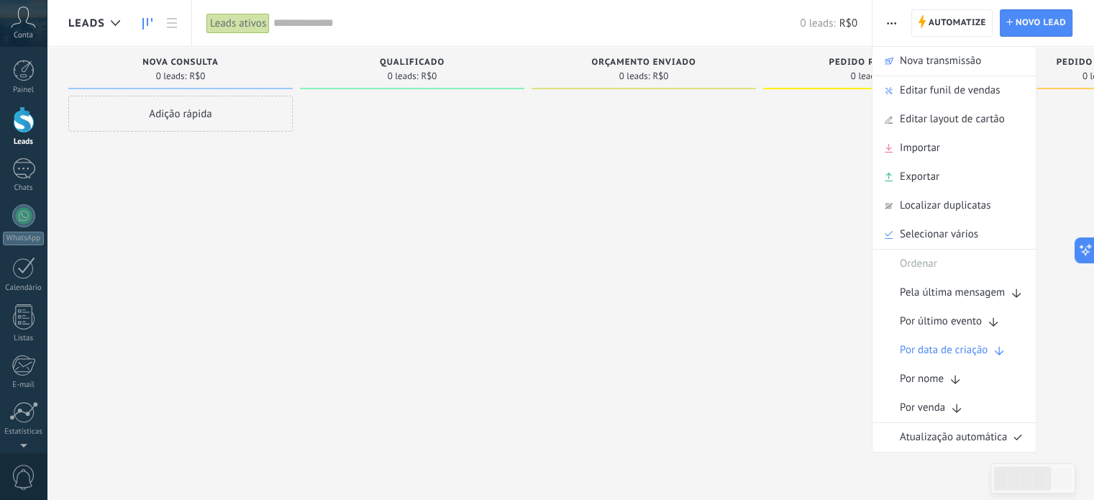
click at [617, 217] on div at bounding box center [644, 252] width 224 height 312
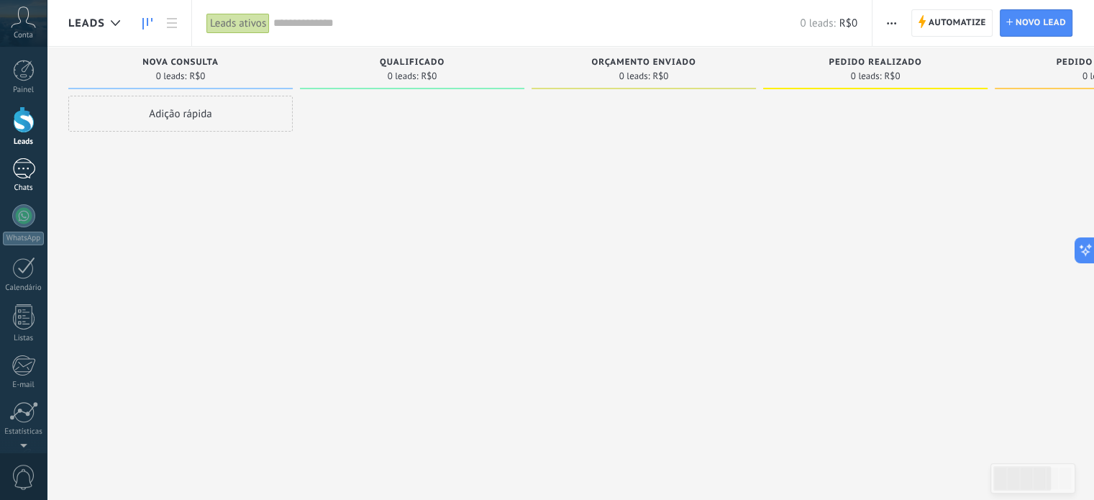
click at [26, 175] on div at bounding box center [23, 168] width 23 height 21
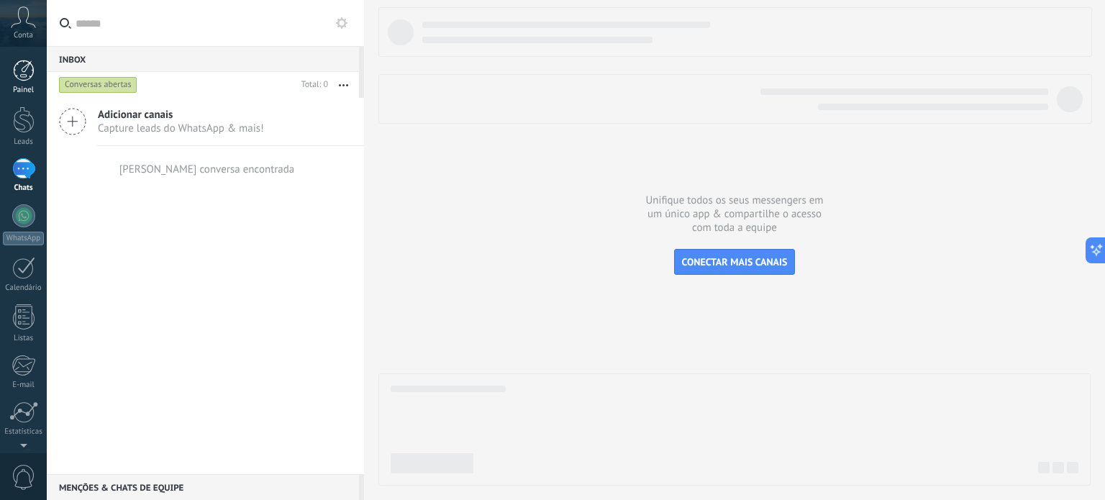
click at [23, 68] on div at bounding box center [24, 71] width 22 height 22
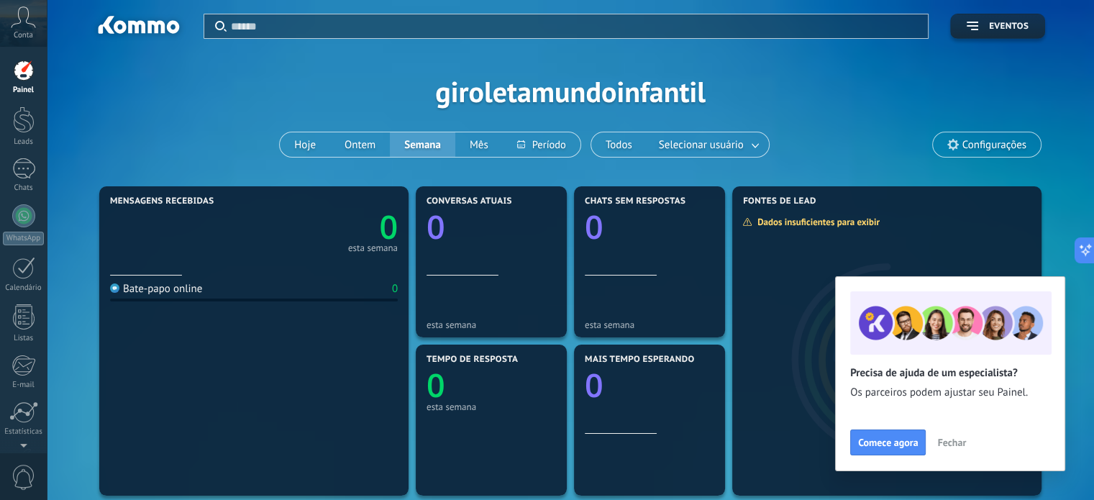
click at [23, 28] on div "Conta" at bounding box center [23, 23] width 47 height 47
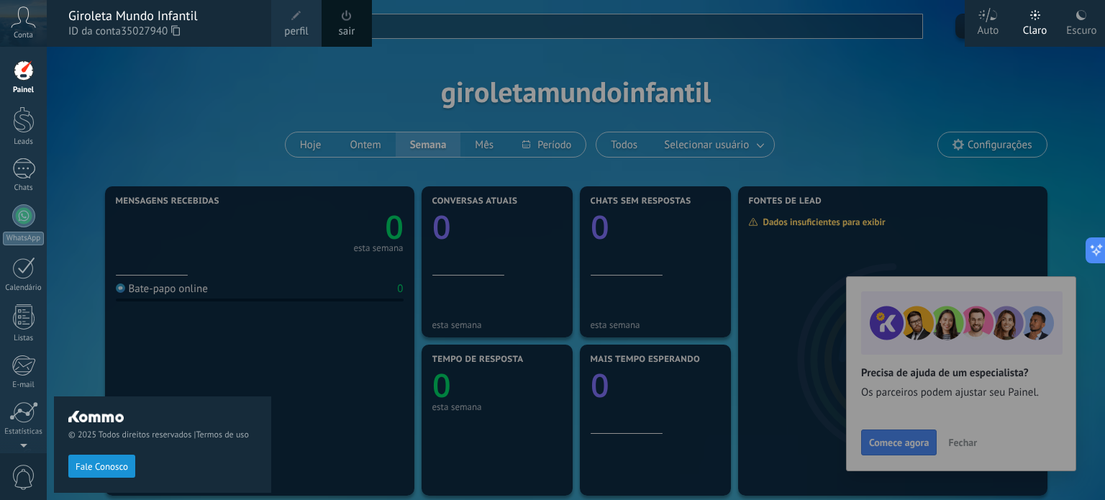
click at [482, 86] on div at bounding box center [599, 250] width 1105 height 500
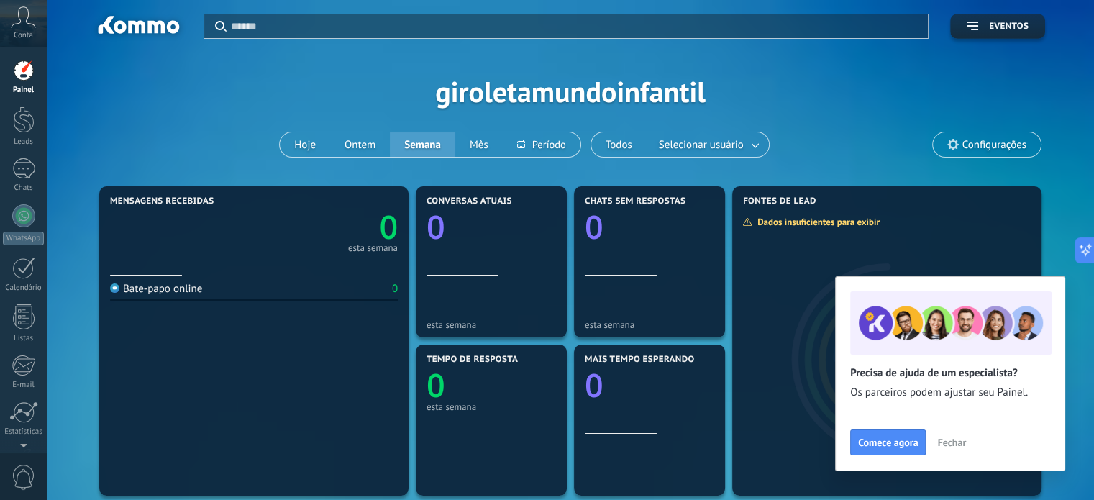
click at [578, 99] on div "Aplicar Eventos giroletamundoinfantil Hoje Ontem Semana Mês Todos Selecionar us…" at bounding box center [570, 91] width 1004 height 183
click at [32, 27] on icon at bounding box center [23, 17] width 25 height 22
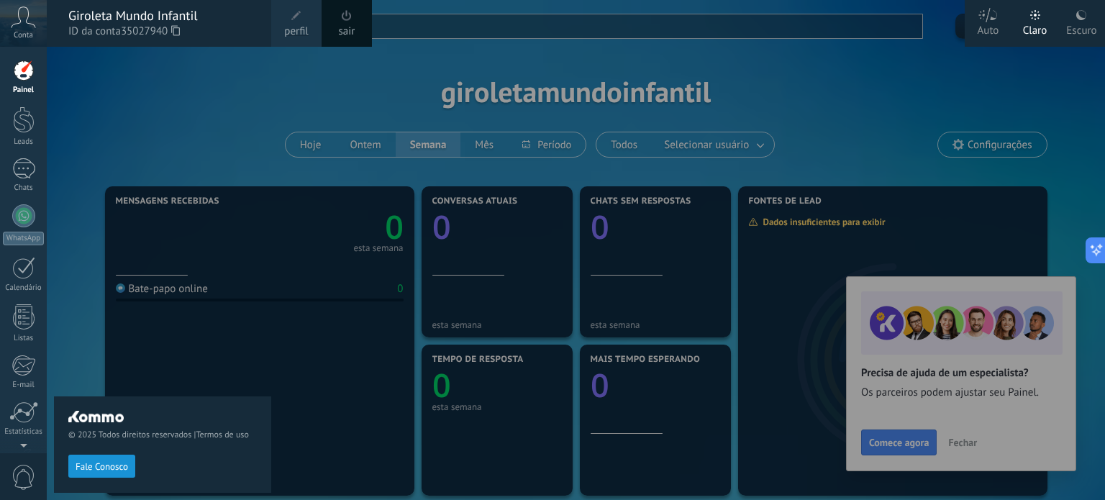
click at [302, 20] on span at bounding box center [296, 16] width 16 height 16
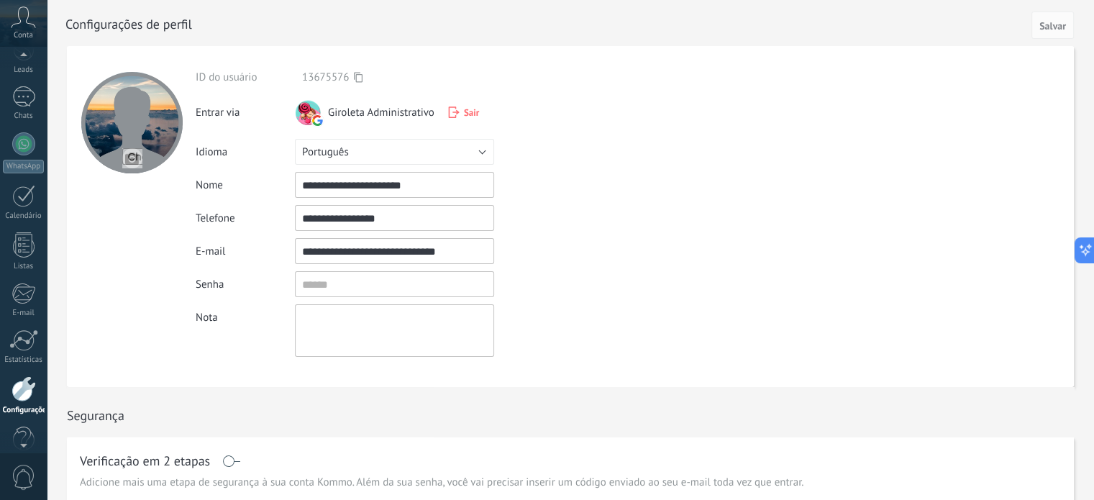
scroll to position [98, 0]
click at [22, 481] on span "0" at bounding box center [24, 477] width 24 height 25
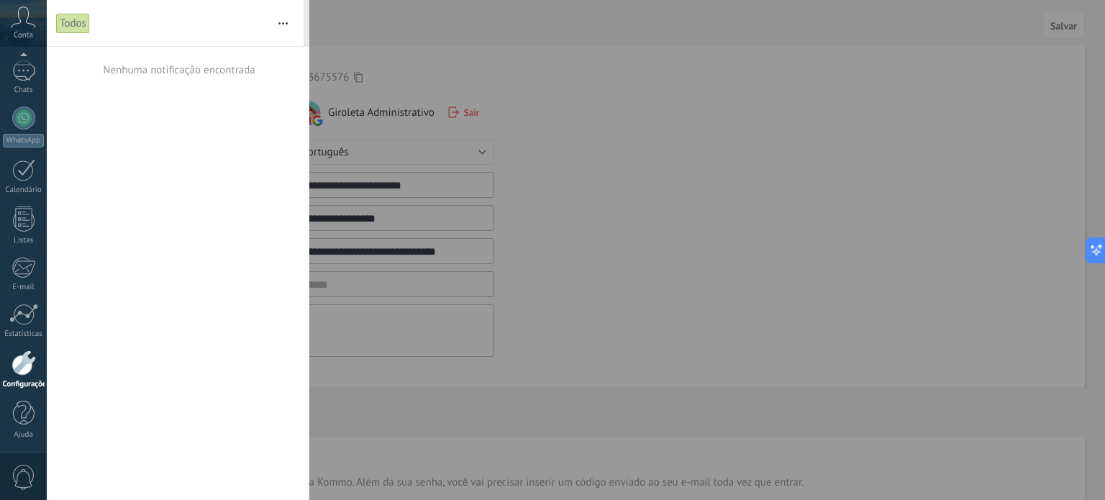
click at [659, 137] on div at bounding box center [552, 250] width 1105 height 500
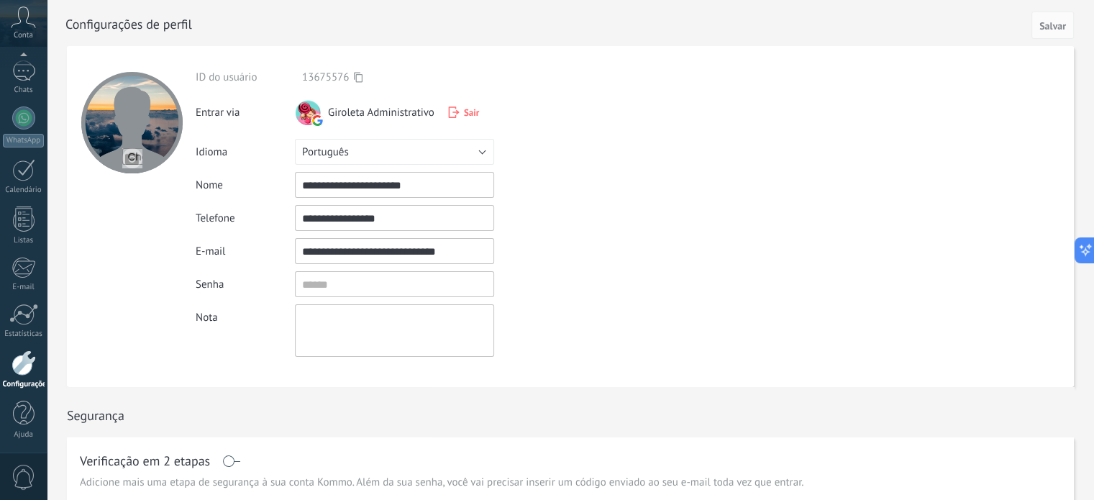
click at [132, 157] on input "file" at bounding box center [132, 158] width 20 height 20
type input "**********"
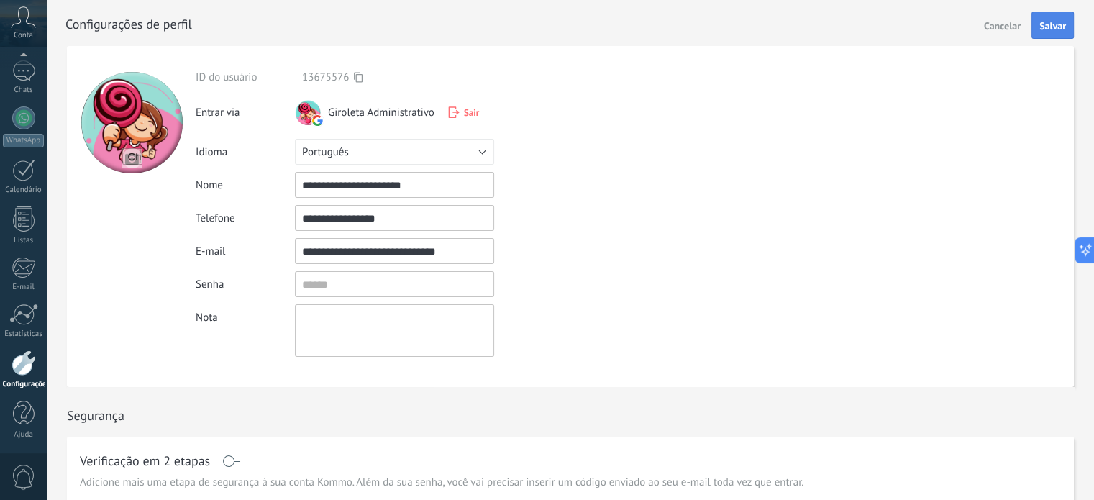
click at [1048, 24] on span "Salvar" at bounding box center [1052, 26] width 27 height 10
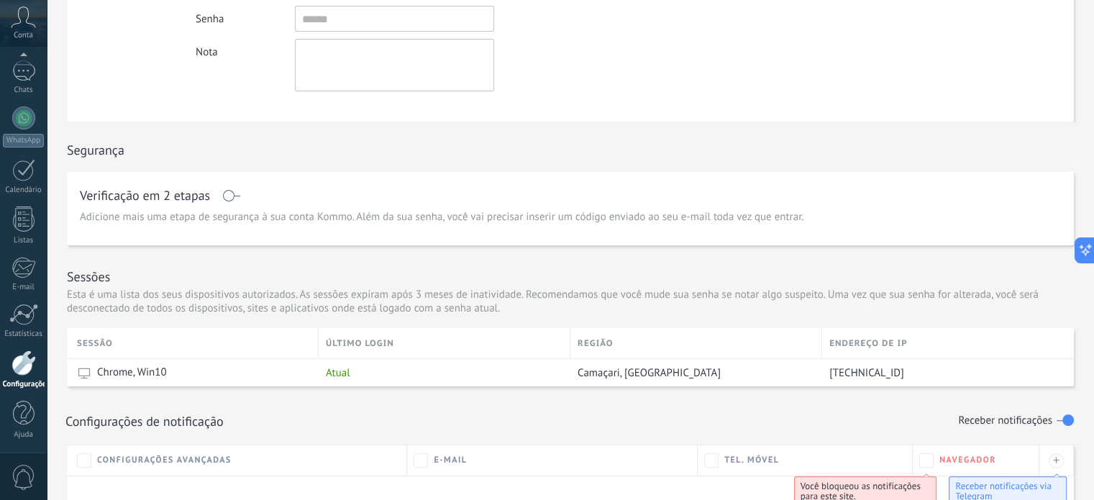
scroll to position [363, 0]
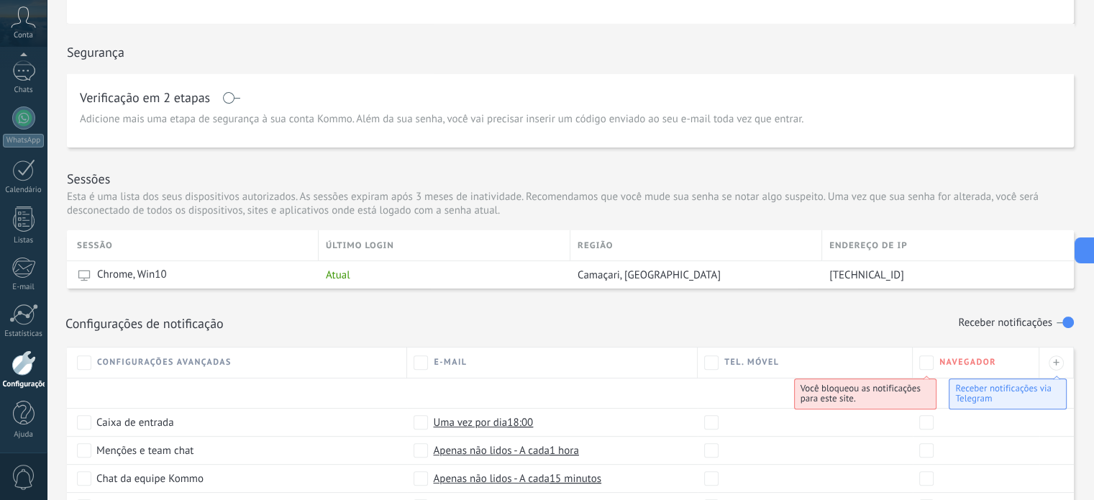
click at [225, 99] on span at bounding box center [231, 98] width 18 height 12
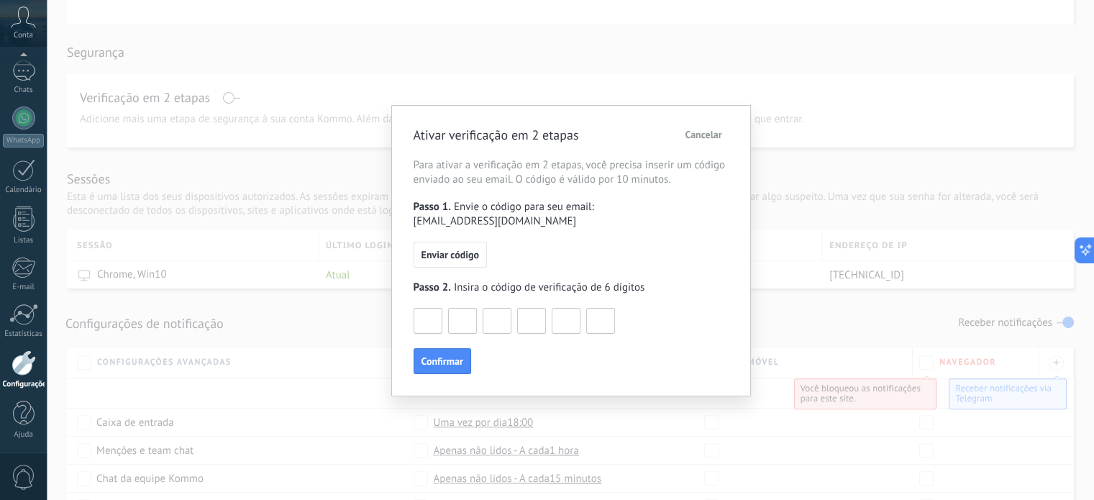
click at [189, 119] on div "Ativar verificação em 2 etapas Cancelar Para ativar a verificação em 2 etapas, …" at bounding box center [570, 250] width 1047 height 500
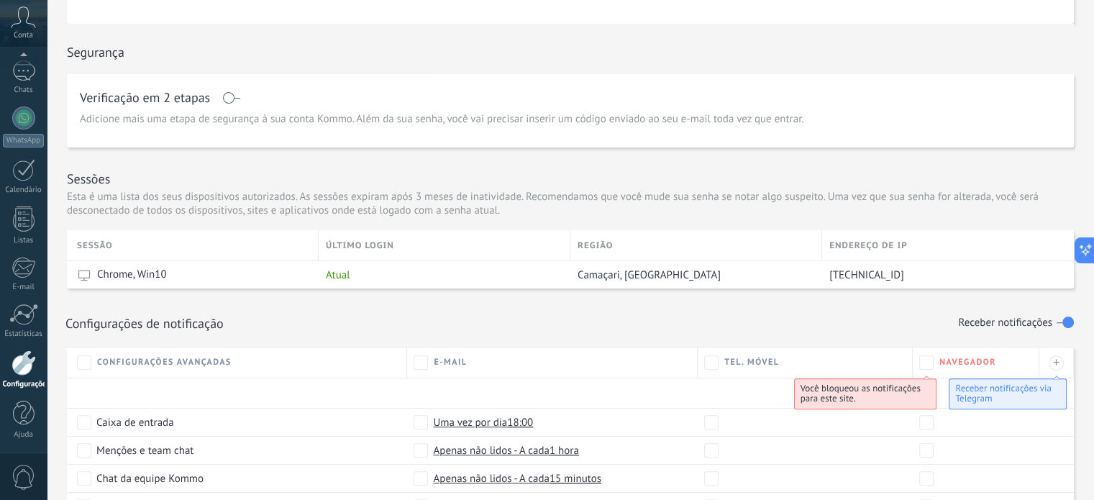
click at [228, 99] on span at bounding box center [231, 98] width 18 height 12
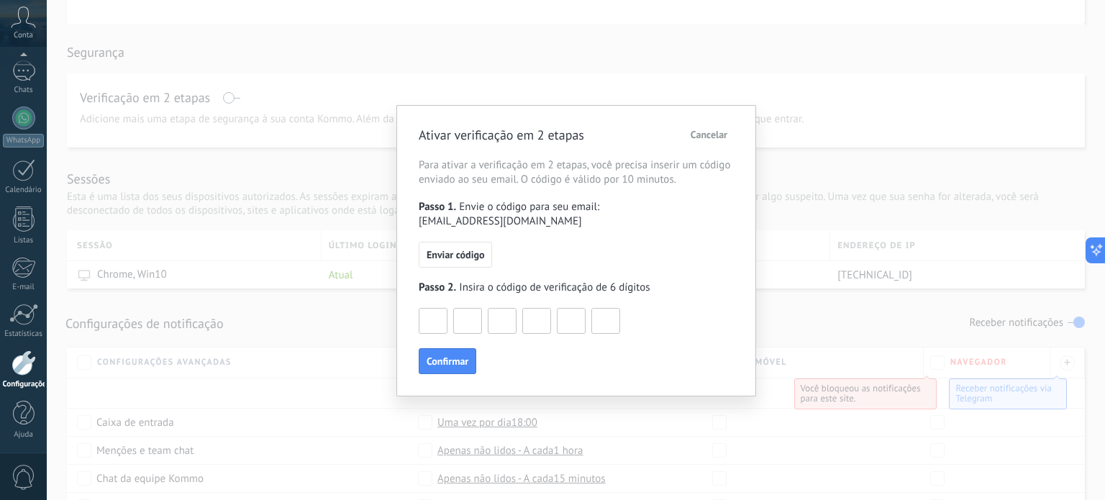
click at [389, 78] on div "Ativar verificação em 2 etapas Cancelar Para ativar a verificação em 2 etapas, …" at bounding box center [576, 250] width 1058 height 500
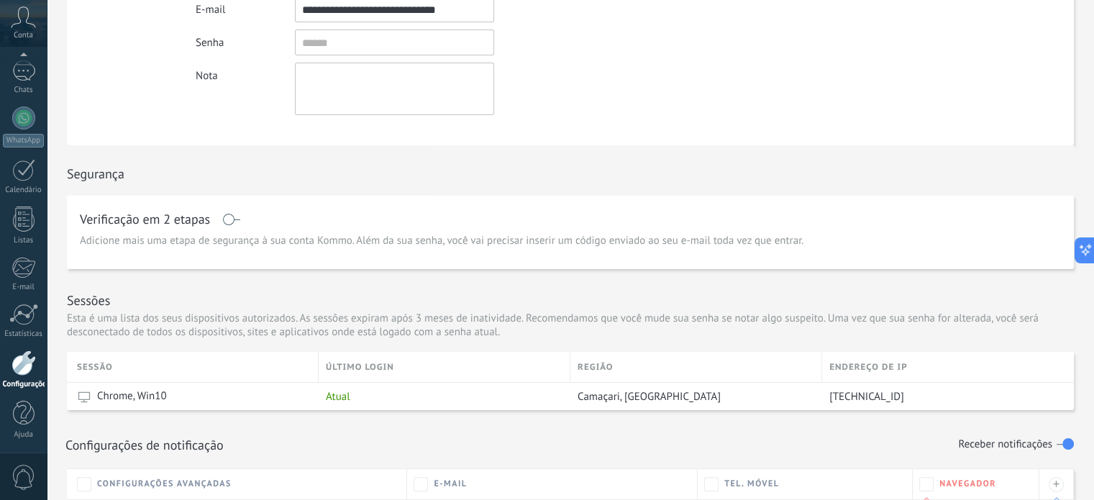
scroll to position [0, 0]
